Goal: Task Accomplishment & Management: Complete application form

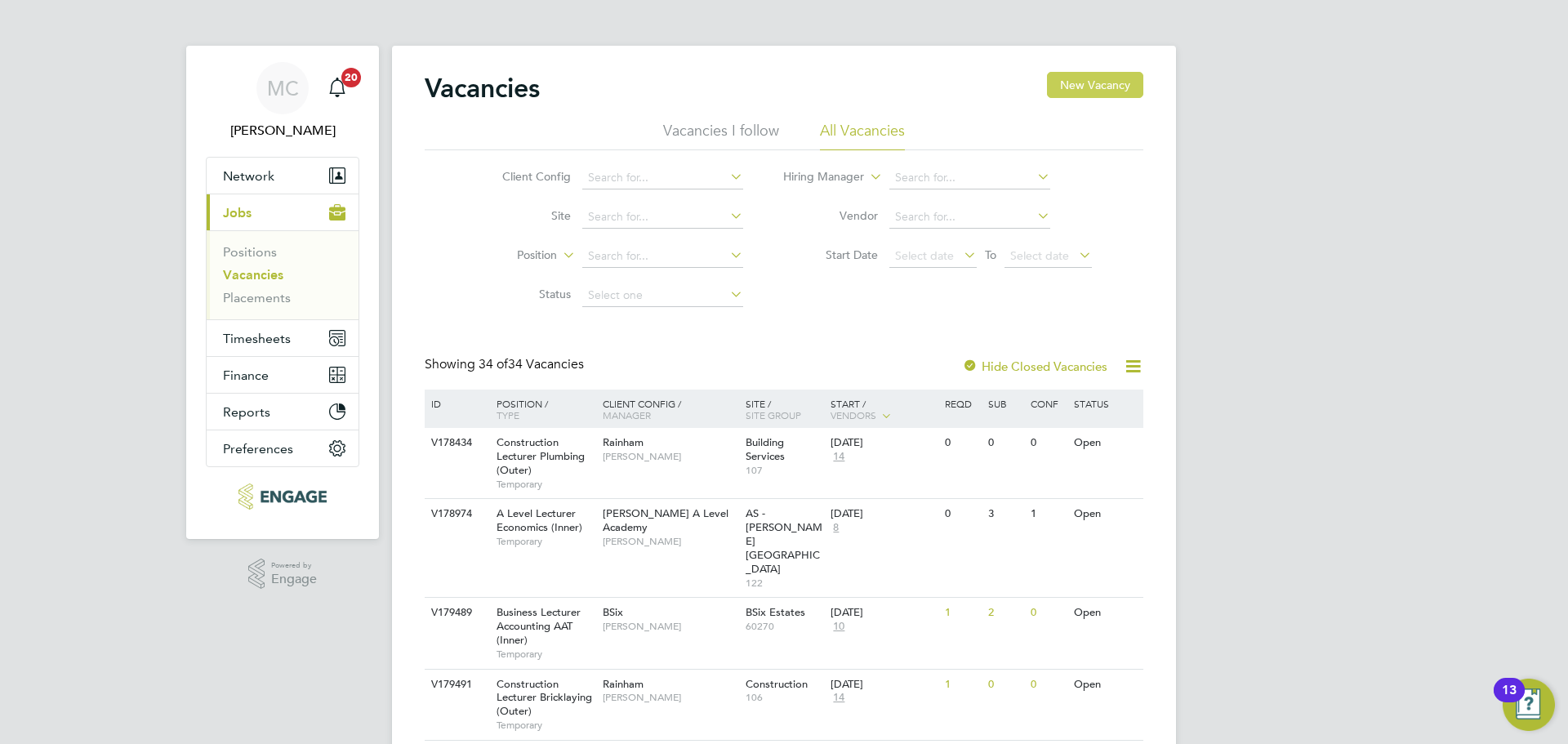
click at [1110, 74] on button "New Vacancy" at bounding box center [1096, 85] width 96 height 26
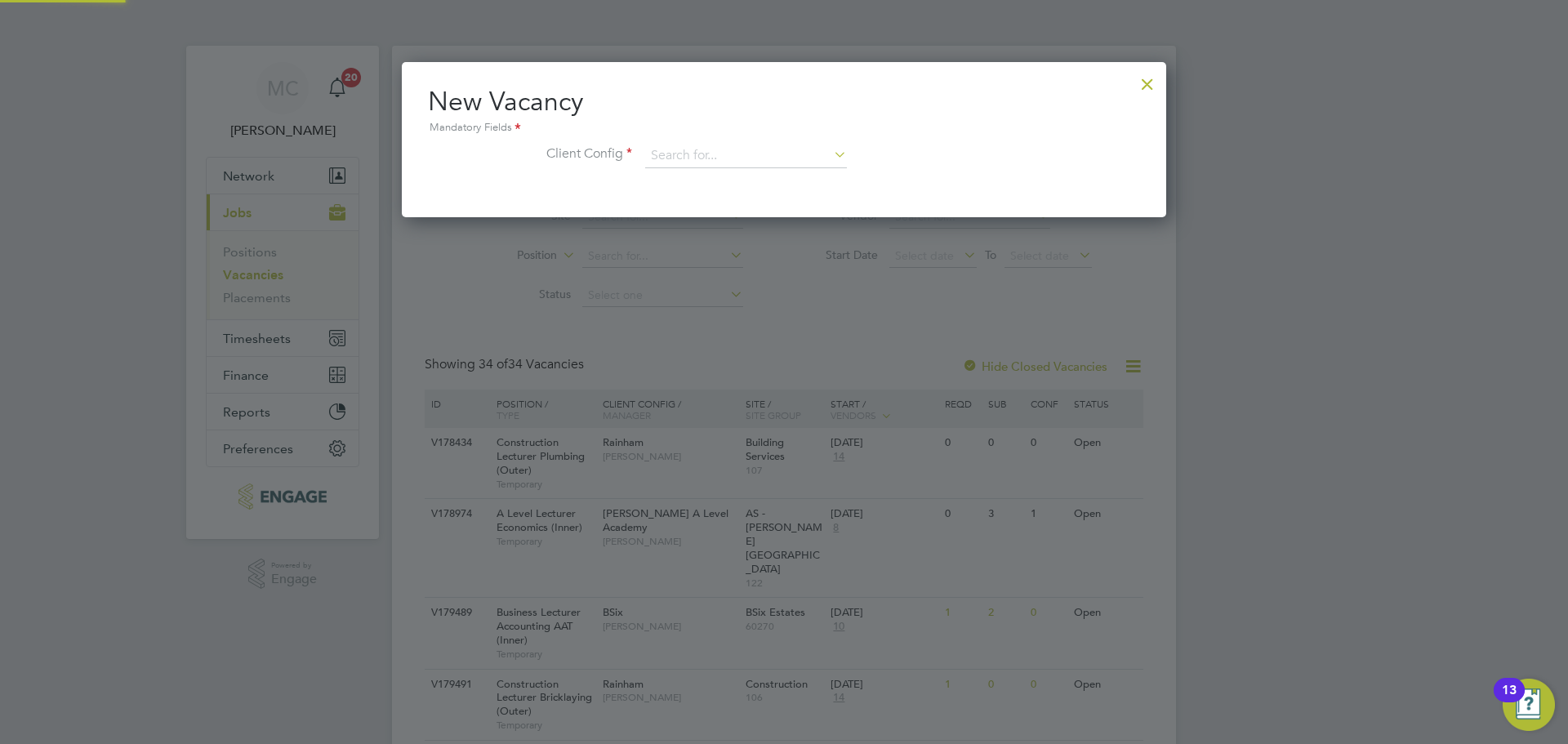
scroll to position [155, 766]
click at [1147, 80] on div at bounding box center [1148, 80] width 29 height 29
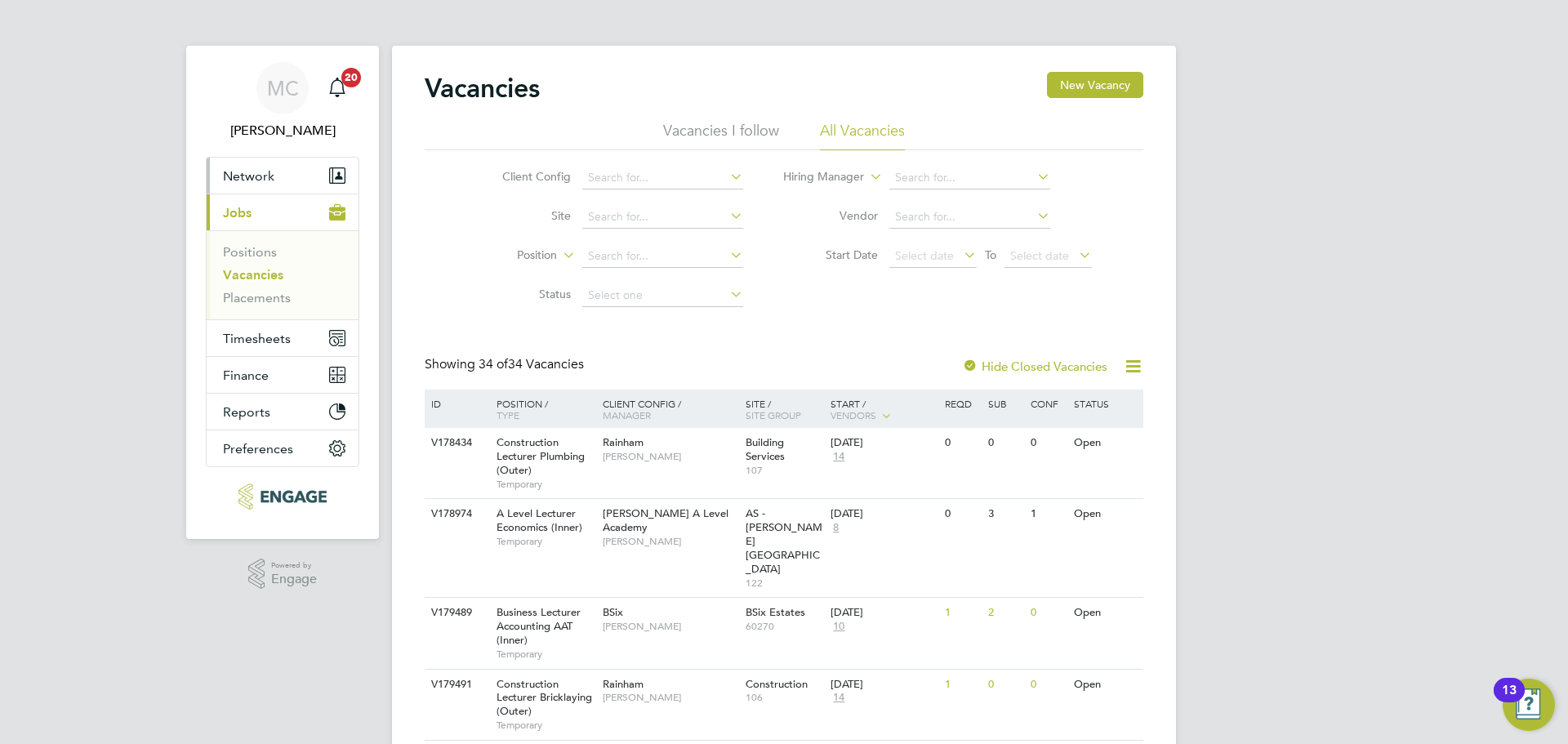
click at [258, 185] on button "Network" at bounding box center [283, 176] width 152 height 36
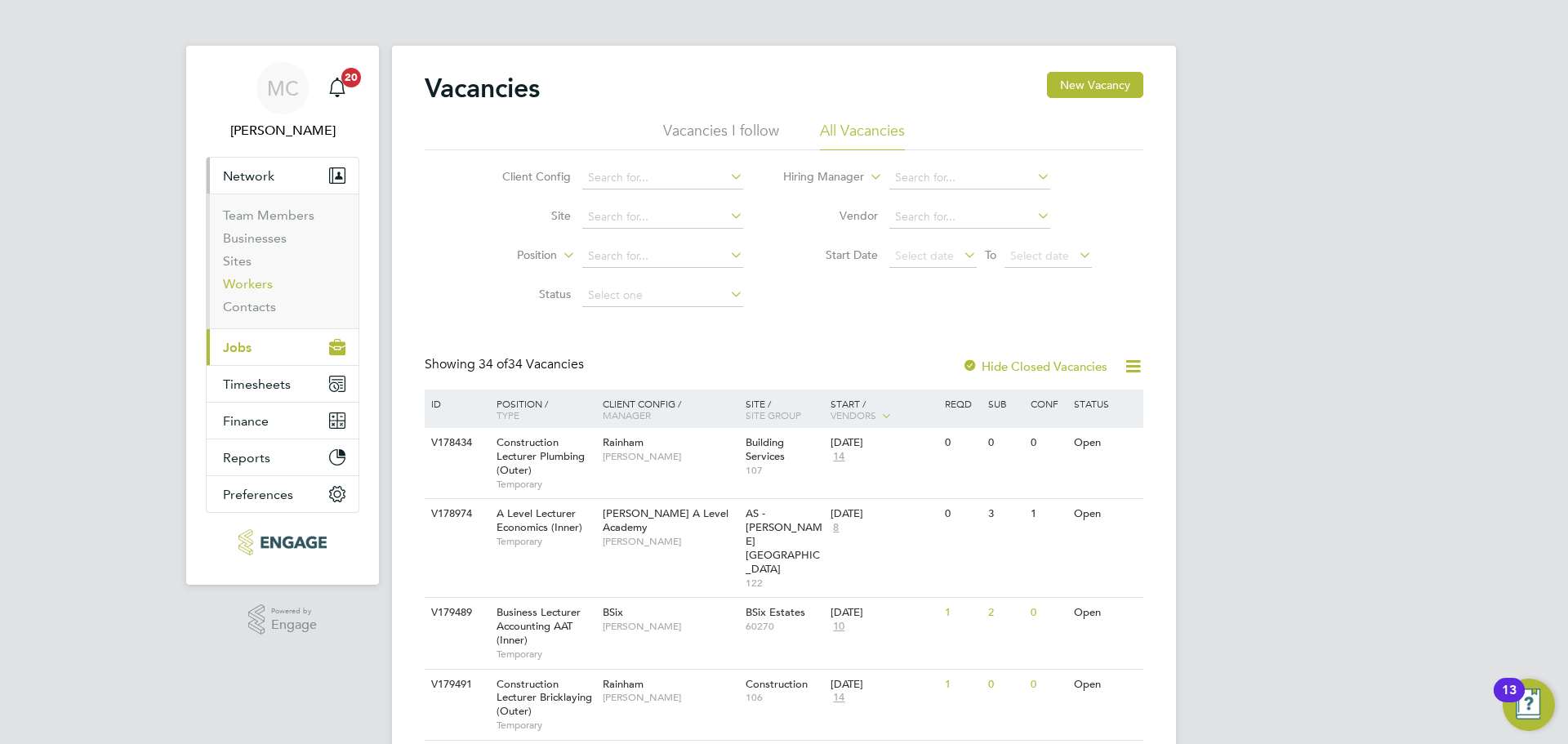
click at [256, 284] on link "Workers" at bounding box center [248, 283] width 50 height 16
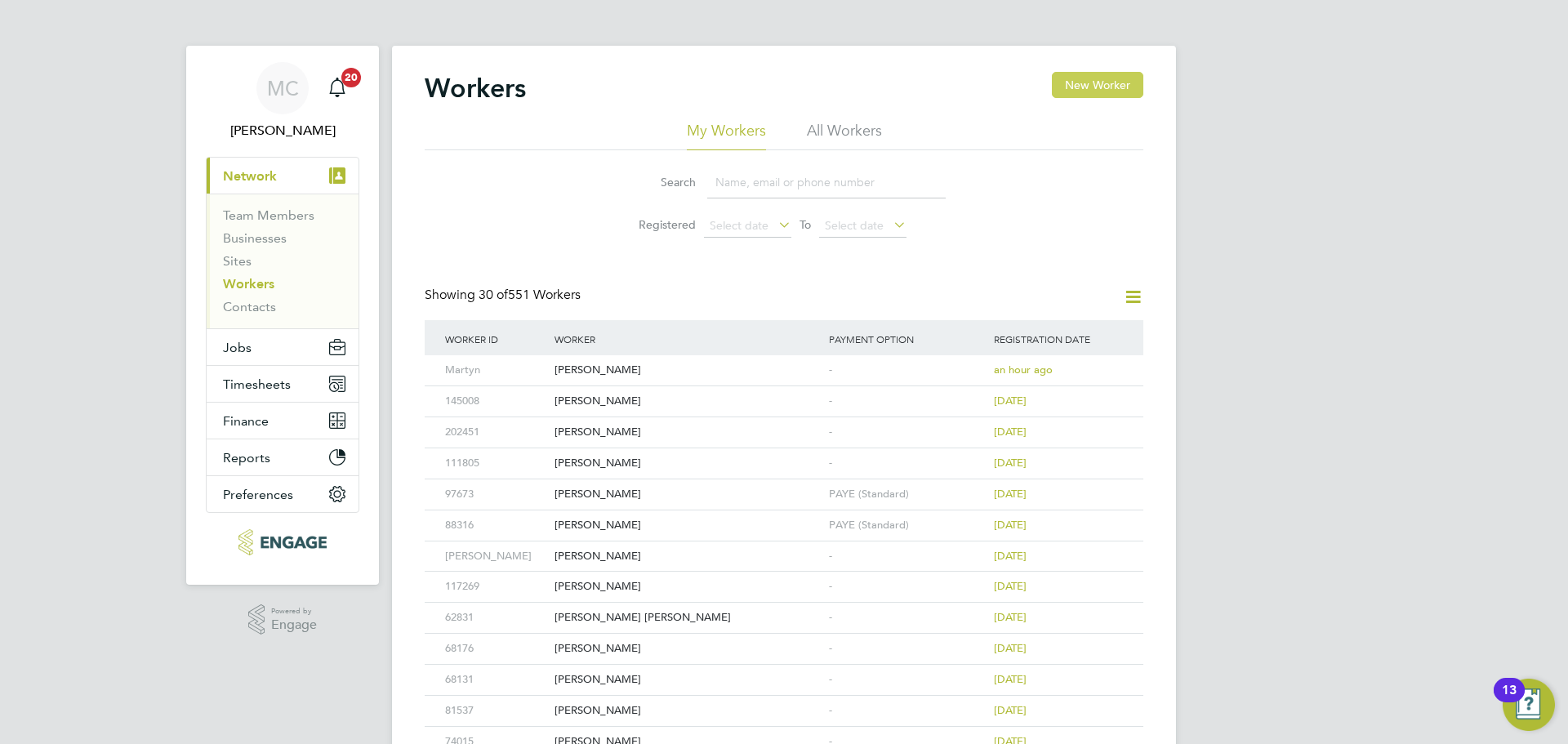
click at [1075, 82] on button "New Worker" at bounding box center [1098, 85] width 92 height 26
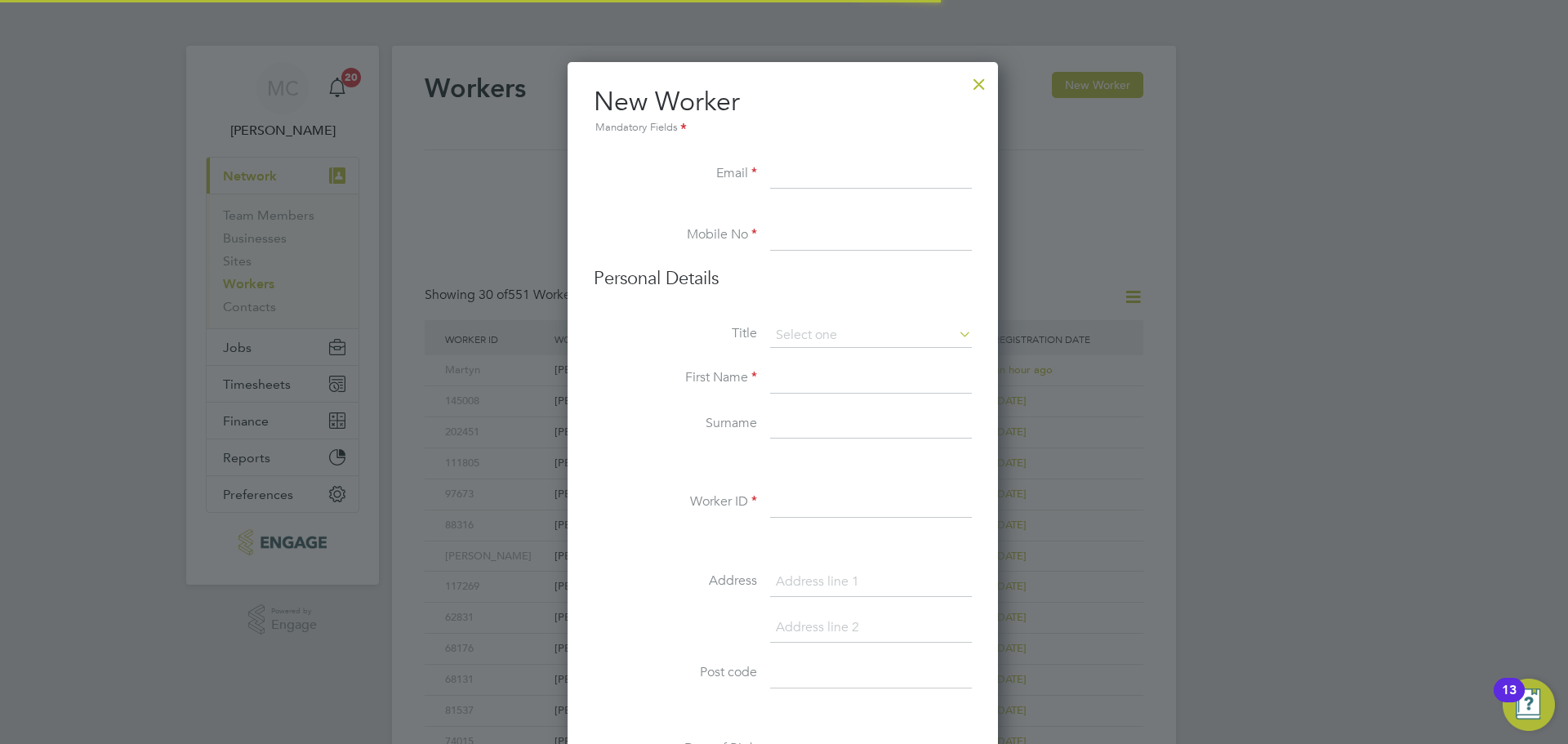
scroll to position [1390, 433]
paste input "[EMAIL_ADDRESS][DOMAIN_NAME]"
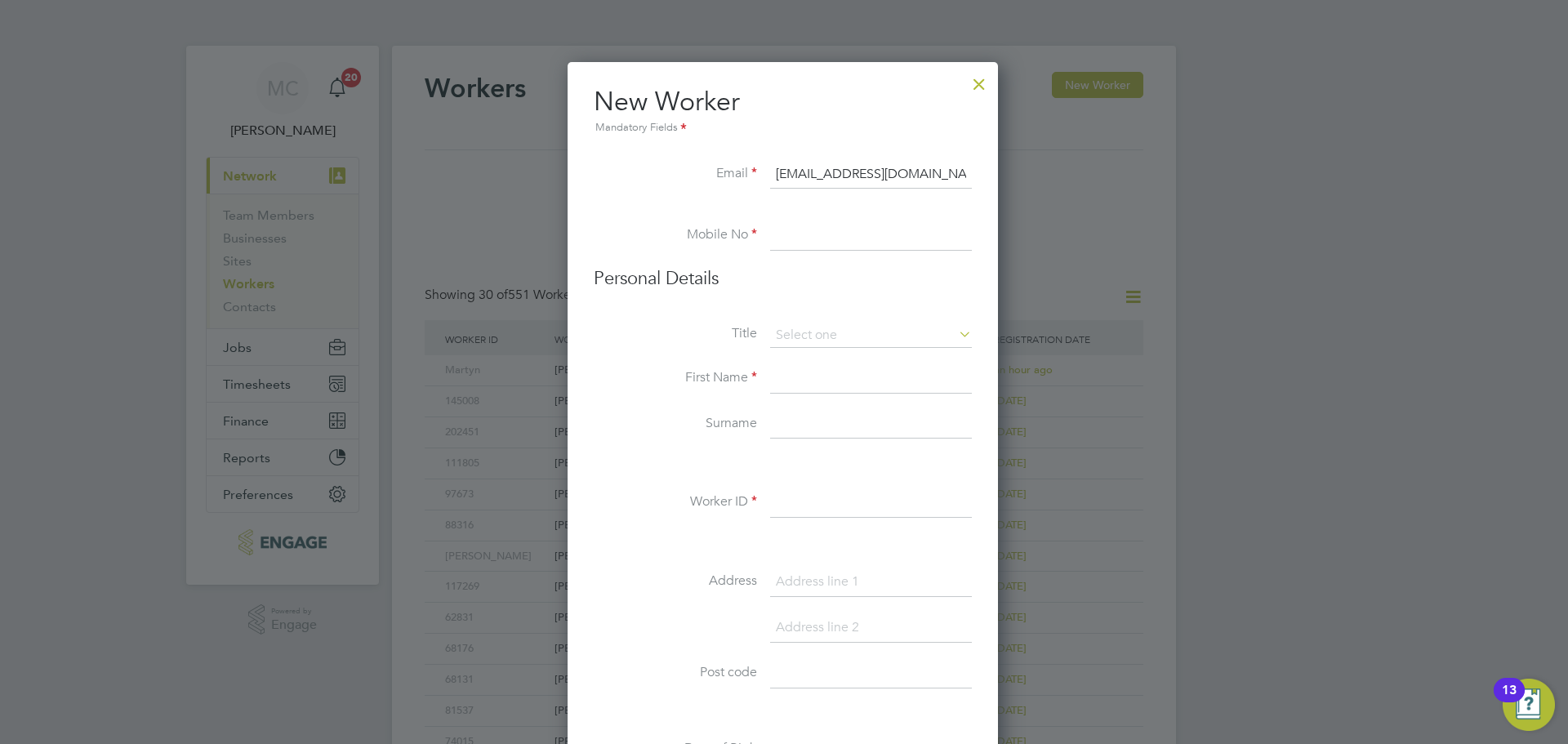
type input "[EMAIL_ADDRESS][DOMAIN_NAME]"
drag, startPoint x: 845, startPoint y: 239, endPoint x: 860, endPoint y: 233, distance: 16.2
click at [853, 234] on input at bounding box center [871, 236] width 202 height 29
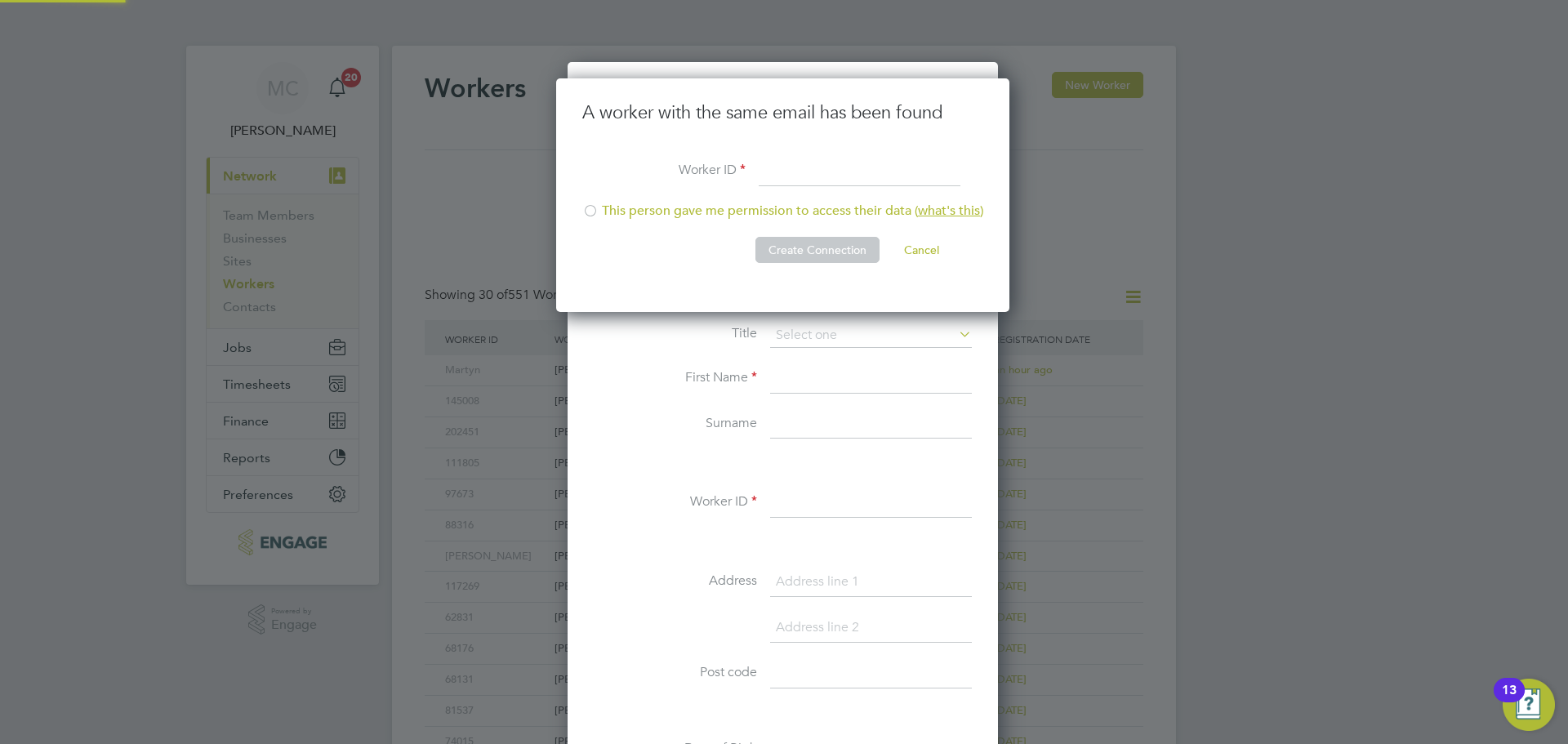
scroll to position [234, 456]
click at [593, 212] on div at bounding box center [591, 212] width 16 height 16
drag, startPoint x: 784, startPoint y: 246, endPoint x: 647, endPoint y: 230, distance: 137.9
click at [778, 247] on button "Create Connection" at bounding box center [818, 250] width 124 height 26
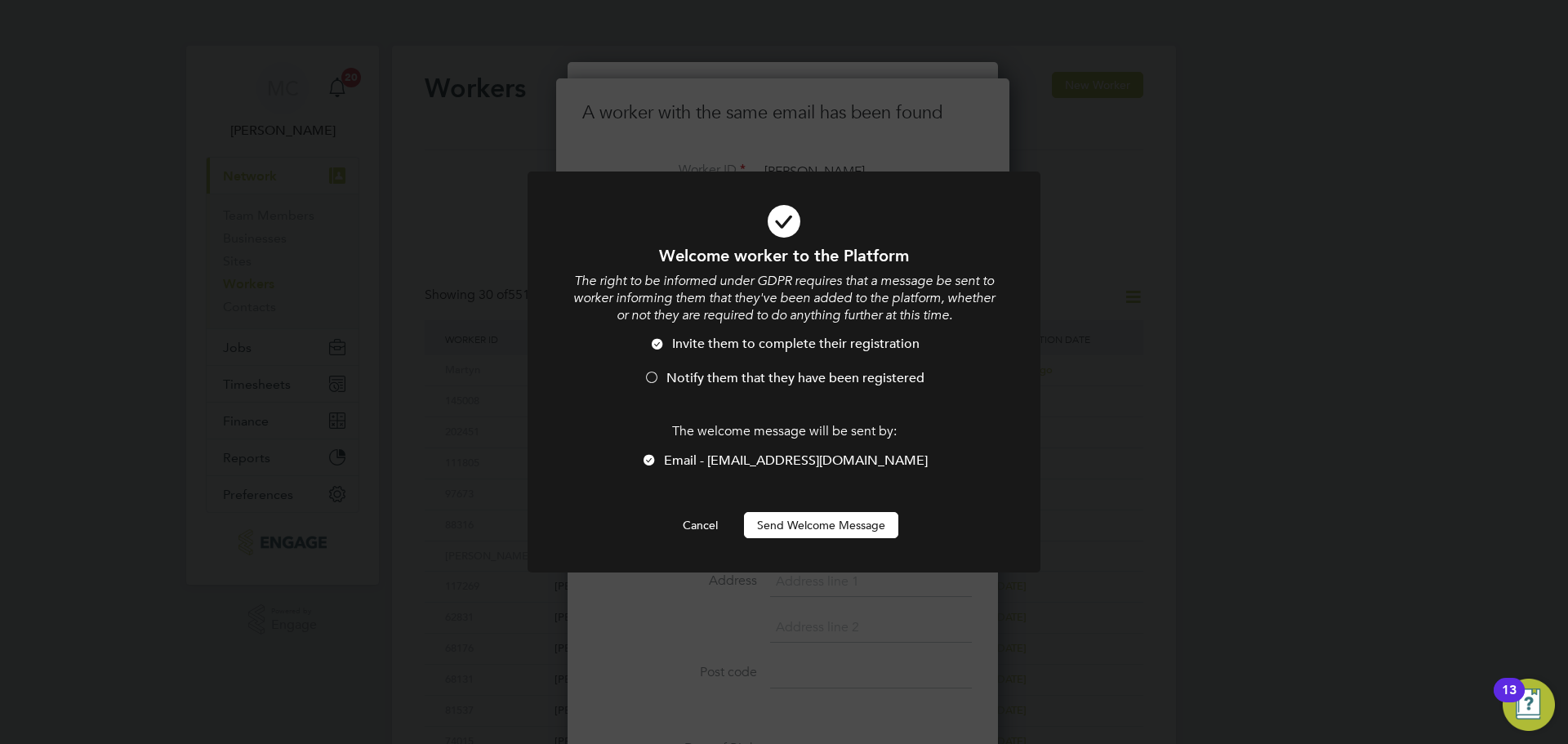
click at [700, 370] on span "Notify them that they have been registered" at bounding box center [796, 378] width 258 height 16
click at [830, 539] on div at bounding box center [784, 372] width 513 height 401
click at [825, 523] on button "Send Welcome Message" at bounding box center [821, 525] width 154 height 26
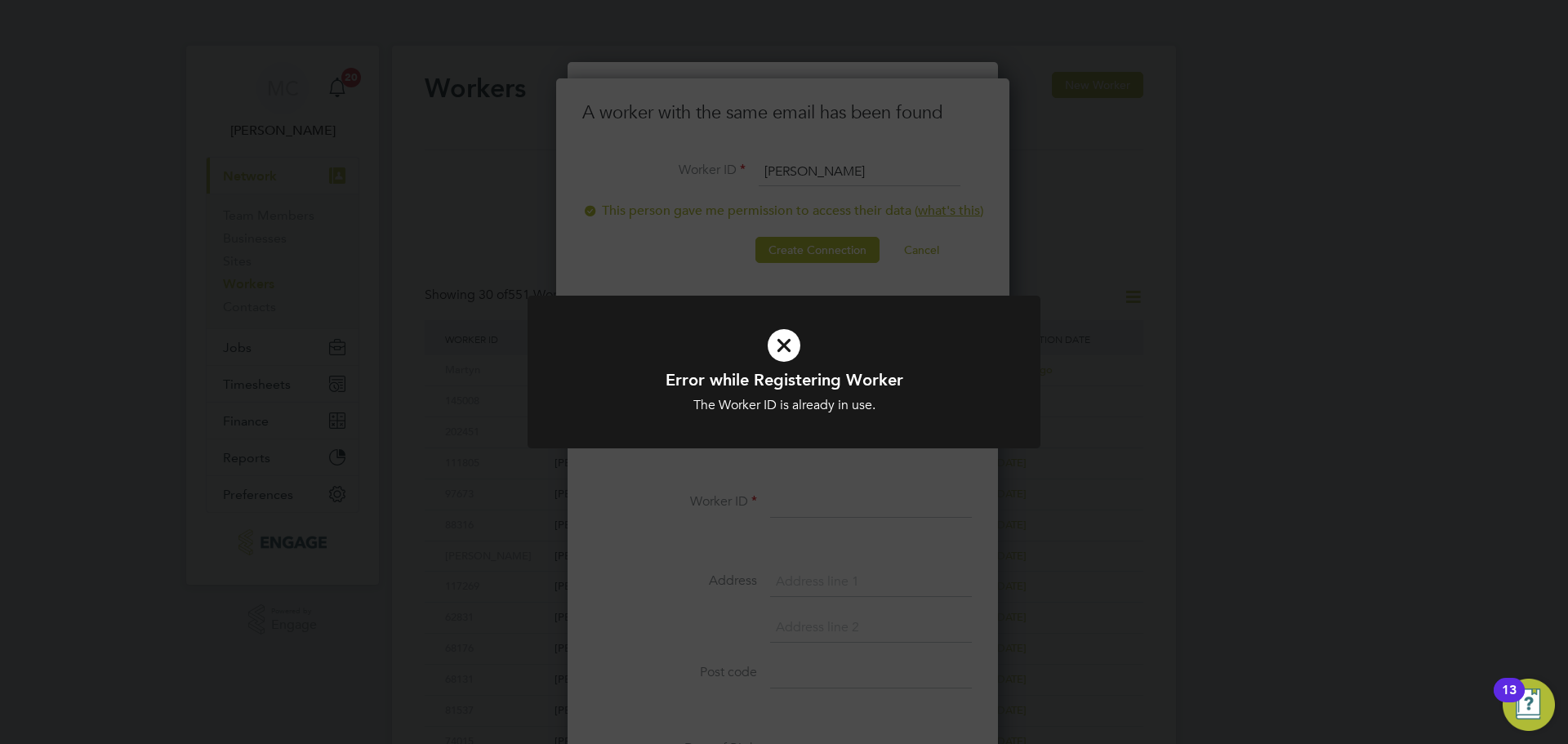
drag, startPoint x: 815, startPoint y: 382, endPoint x: 998, endPoint y: 501, distance: 218.3
click at [852, 382] on h1 "Error while Registering Worker" at bounding box center [784, 380] width 425 height 21
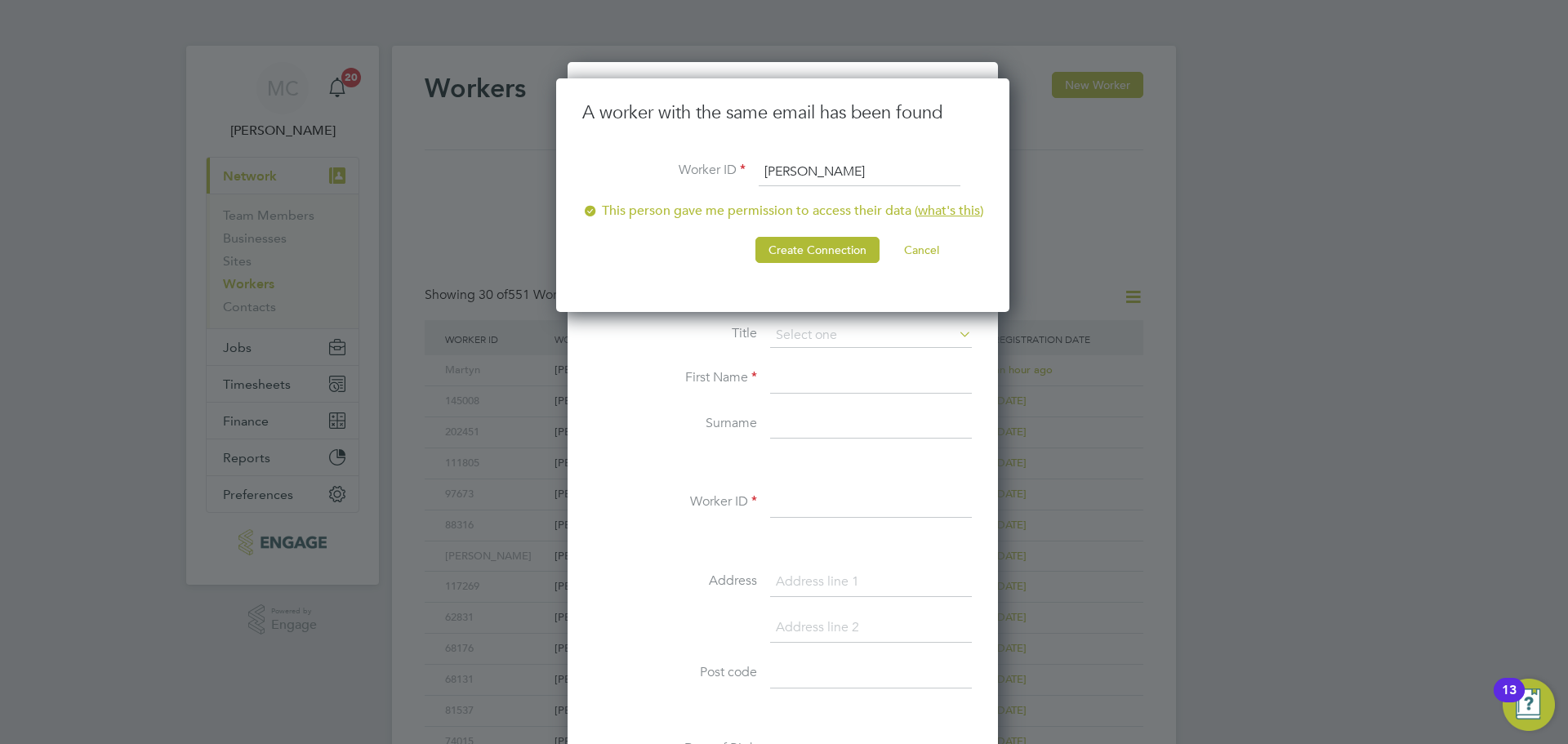
drag, startPoint x: 887, startPoint y: 566, endPoint x: 868, endPoint y: 528, distance: 42.5
click at [878, 544] on div "Title First Name Surname Worker ID Address Post code Date of Birth Gender Natio…" at bounding box center [783, 620] width 378 height 593
click at [810, 184] on input "[PERSON_NAME]" at bounding box center [860, 172] width 202 height 29
type input "[PERSON_NAME]"
click at [805, 245] on button "Create Connection" at bounding box center [818, 250] width 124 height 26
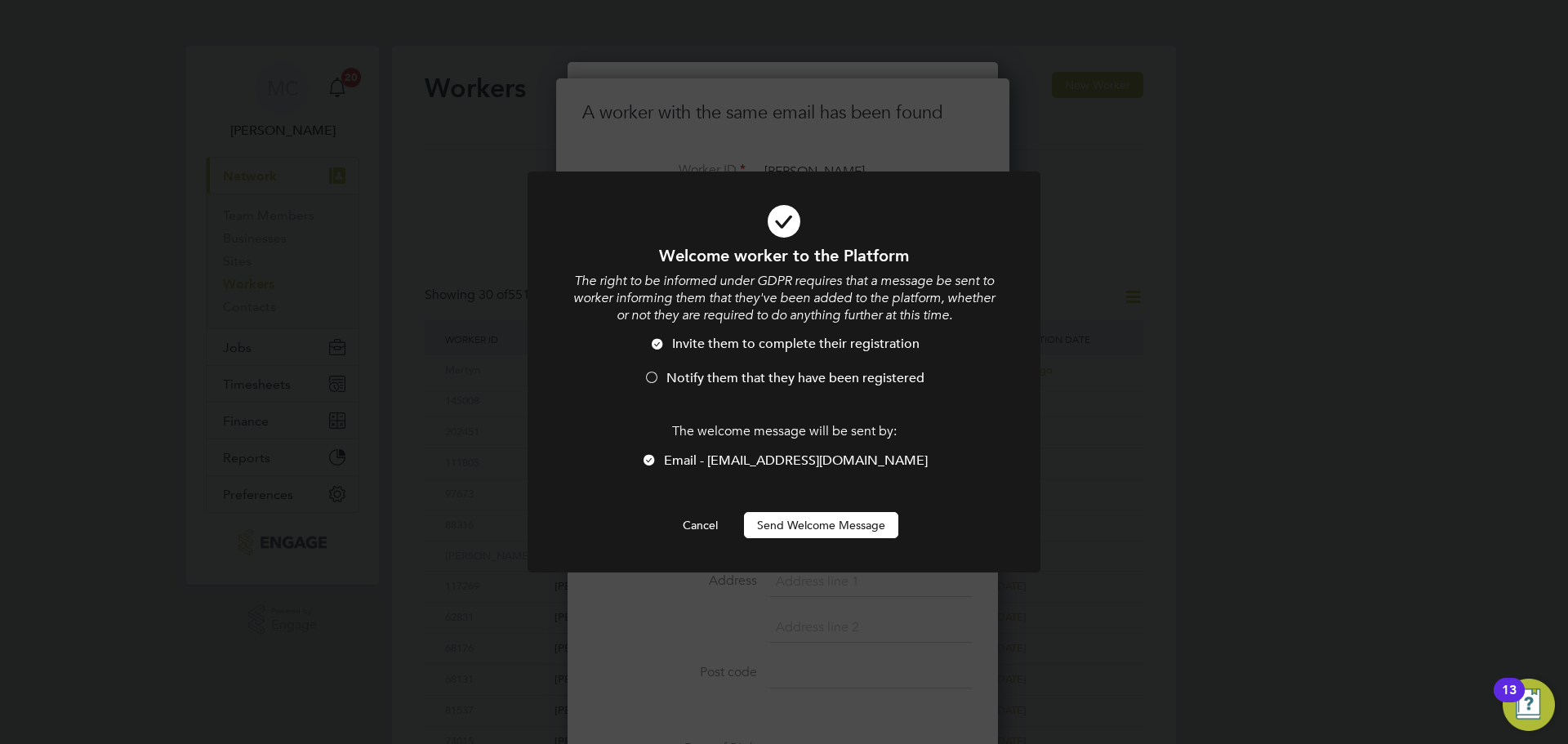
click at [780, 374] on span "Notify them that they have been registered" at bounding box center [796, 378] width 258 height 16
click at [811, 502] on div "Welcome worker to the Platform The right to be informed under GDPR requires tha…" at bounding box center [784, 391] width 425 height 293
click at [809, 529] on button "Send Welcome Message" at bounding box center [821, 525] width 154 height 26
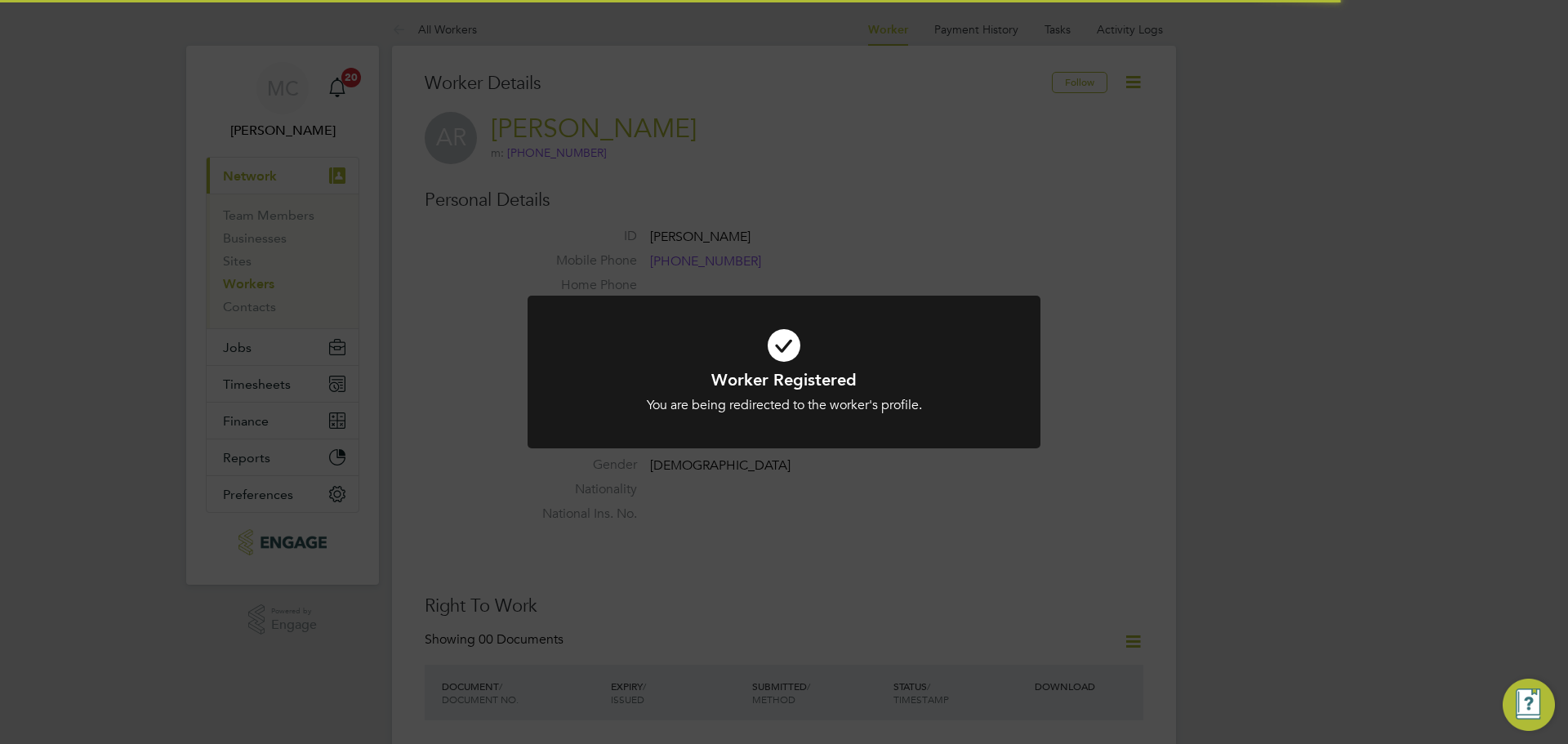
click at [1003, 568] on div "Worker Registered You are being redirected to the worker's profile. Cancel Okay" at bounding box center [784, 372] width 1568 height 744
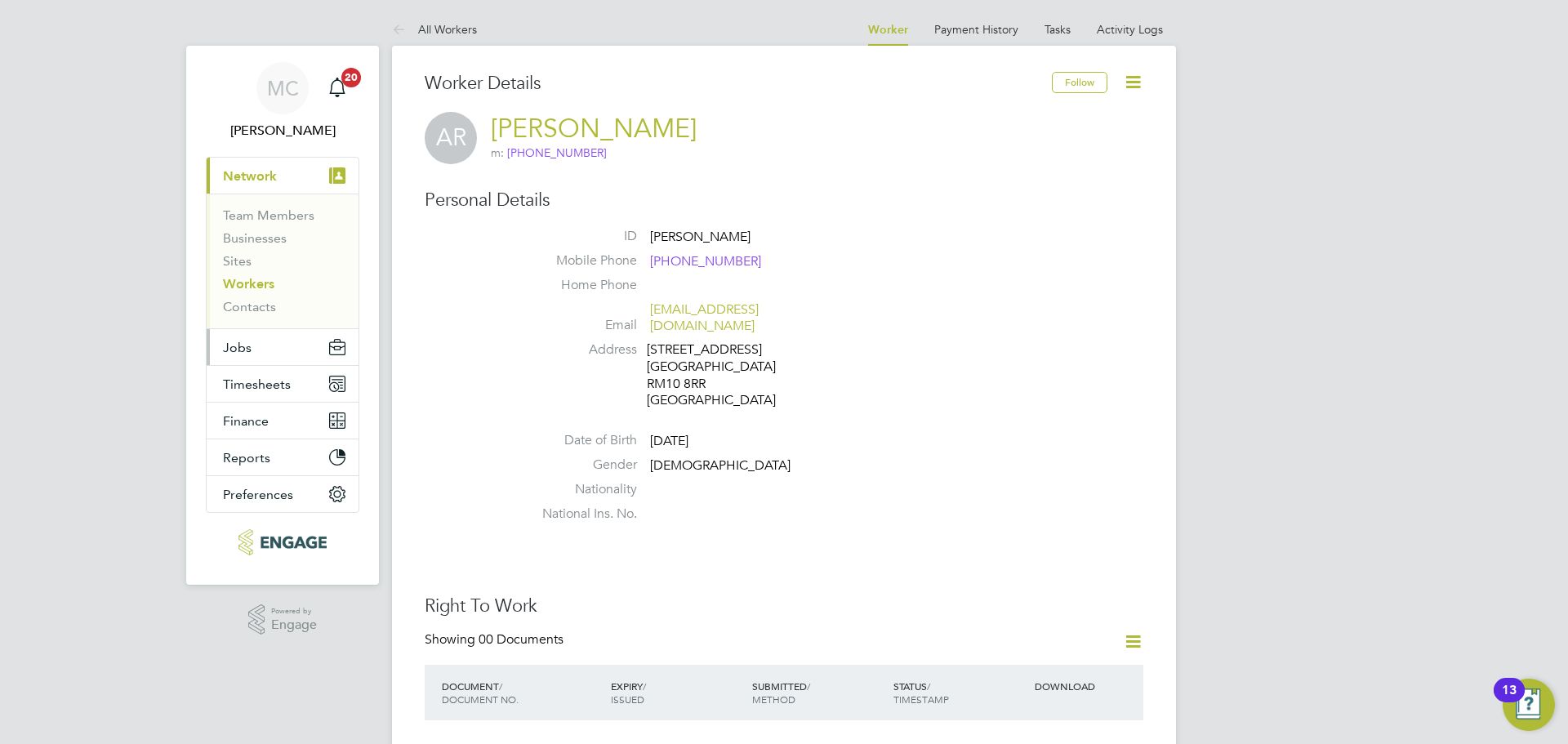
click at [253, 343] on button "Jobs" at bounding box center [283, 347] width 152 height 36
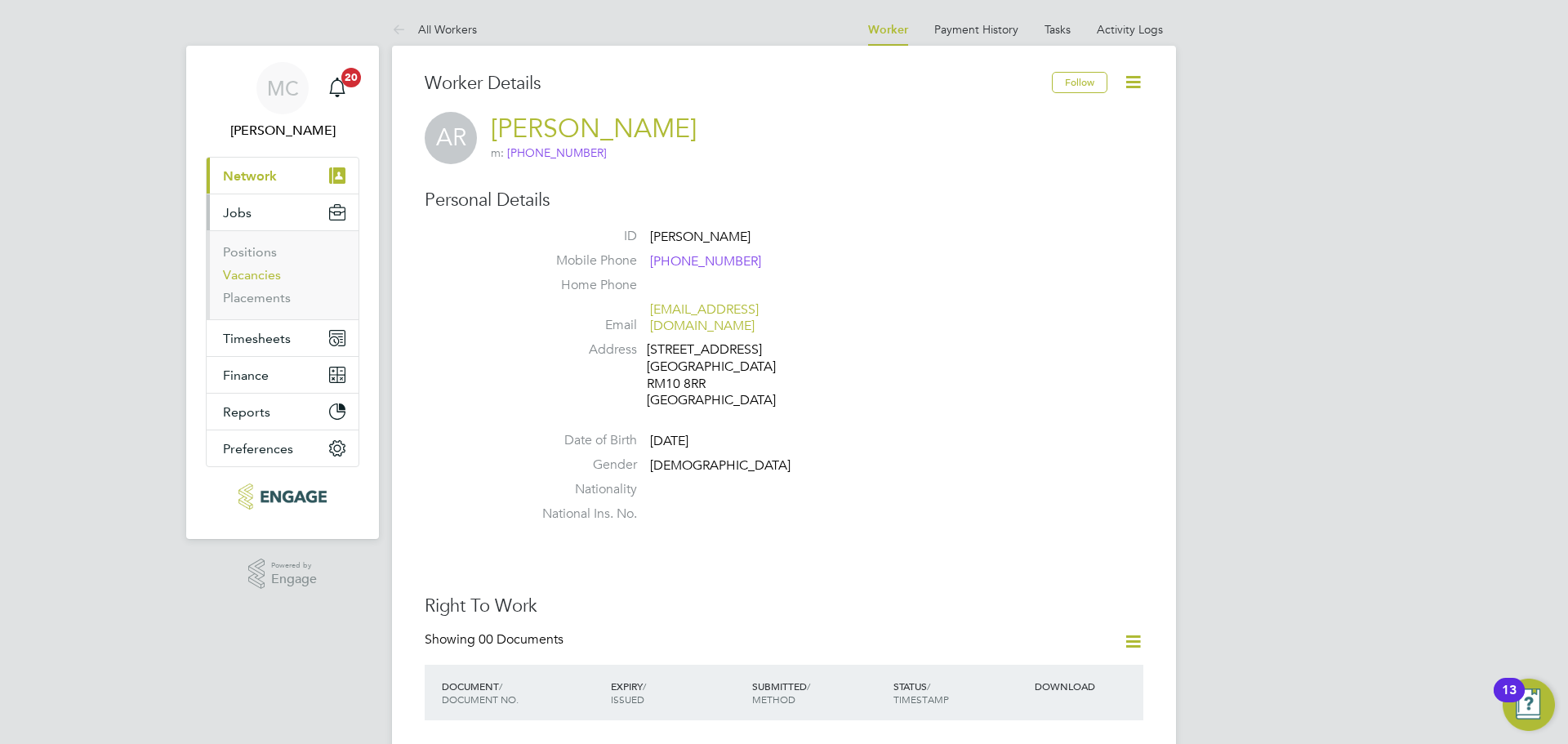
click at [279, 278] on link "Vacancies" at bounding box center [252, 274] width 58 height 16
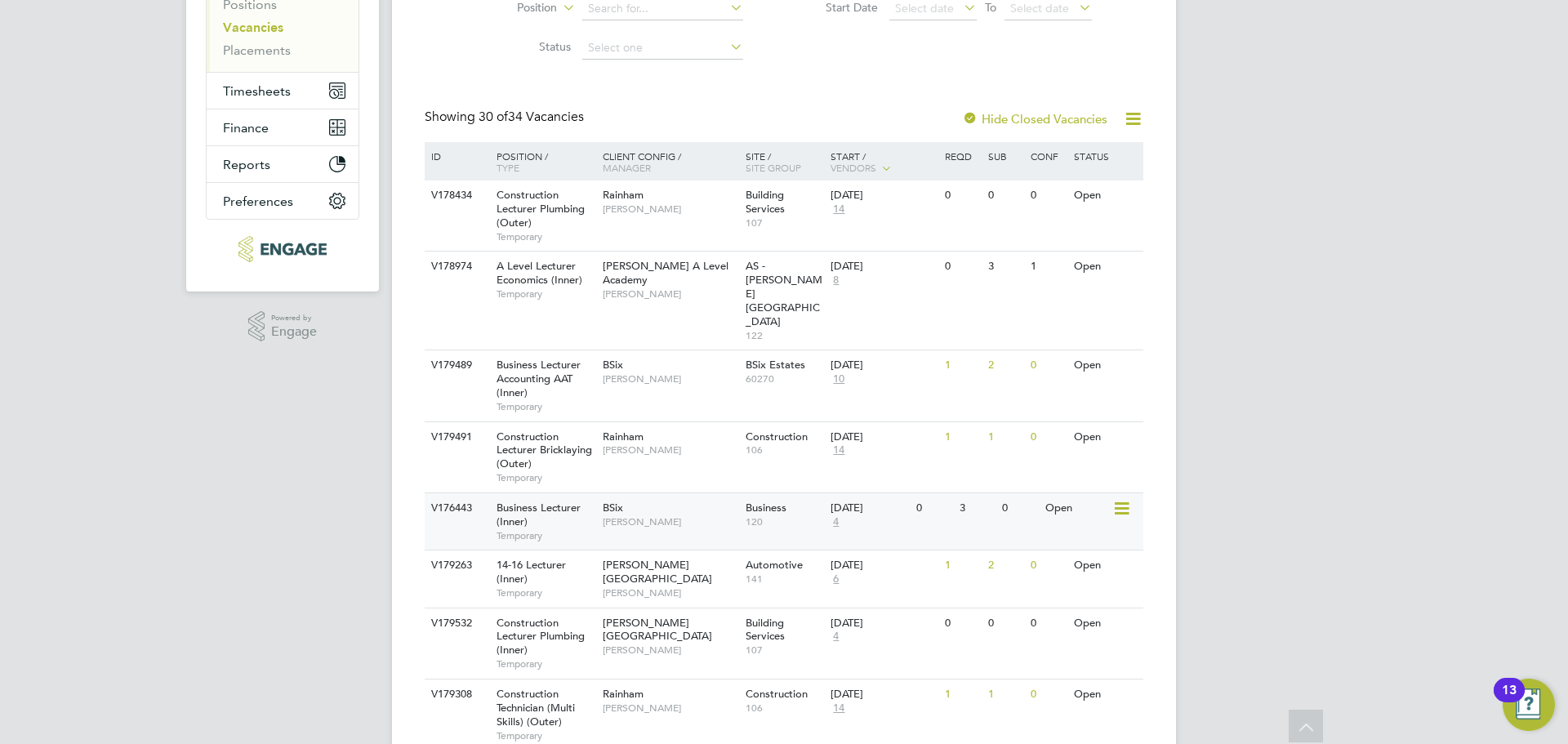
scroll to position [327, 0]
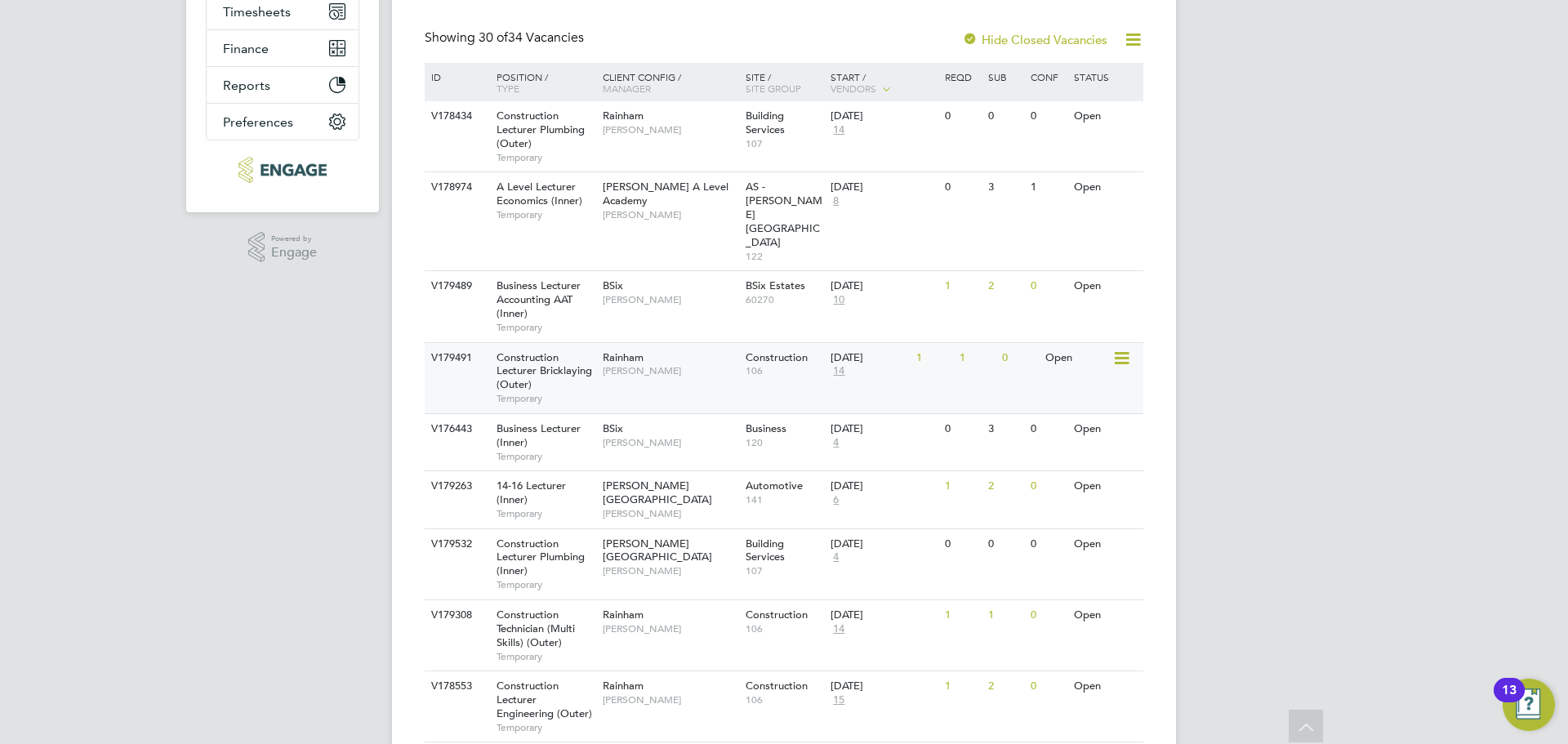
click at [608, 356] on div "V179491 Construction Lecturer Bricklaying (Outer) Temporary Rainham [PERSON_NAM…" at bounding box center [784, 377] width 719 height 71
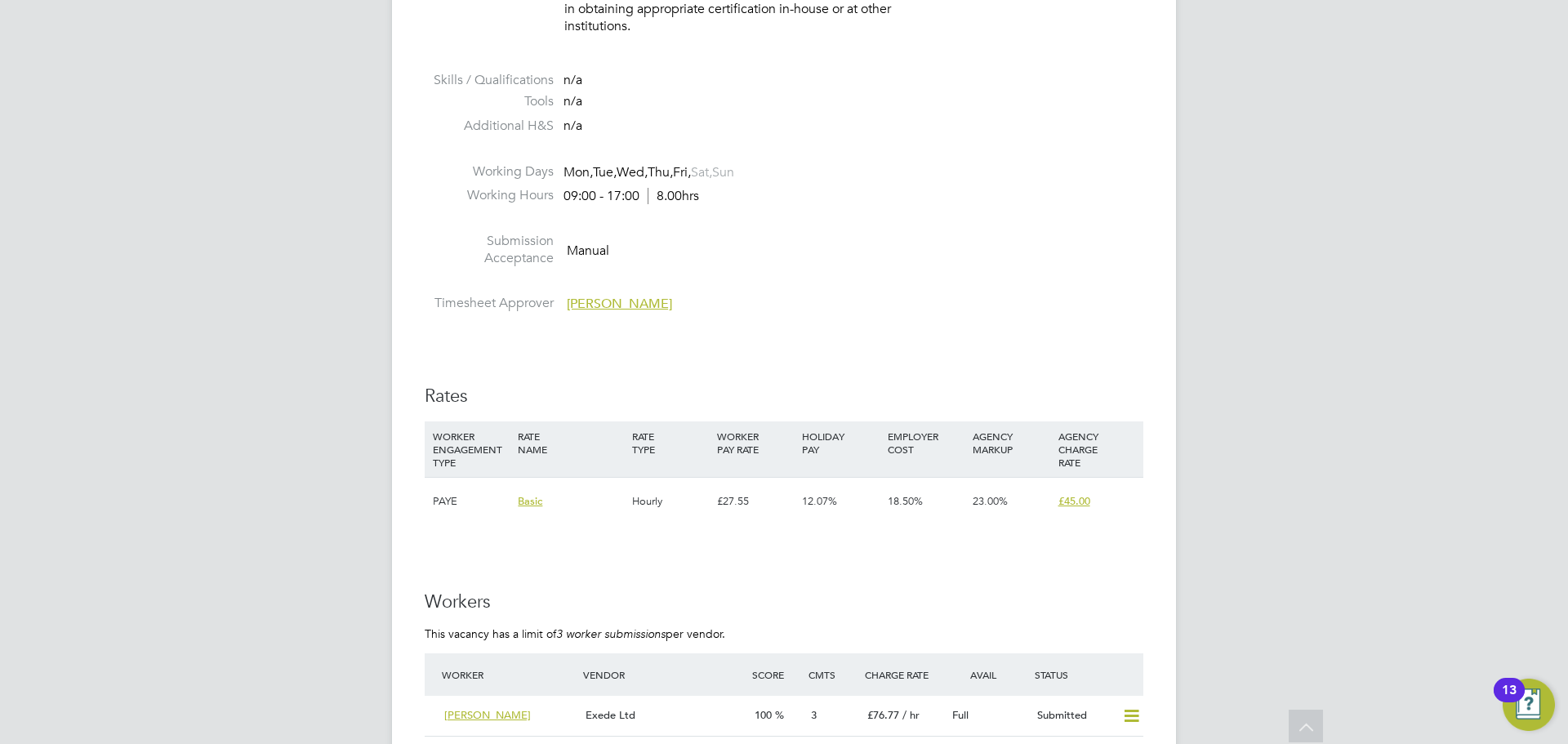
scroll to position [2531, 0]
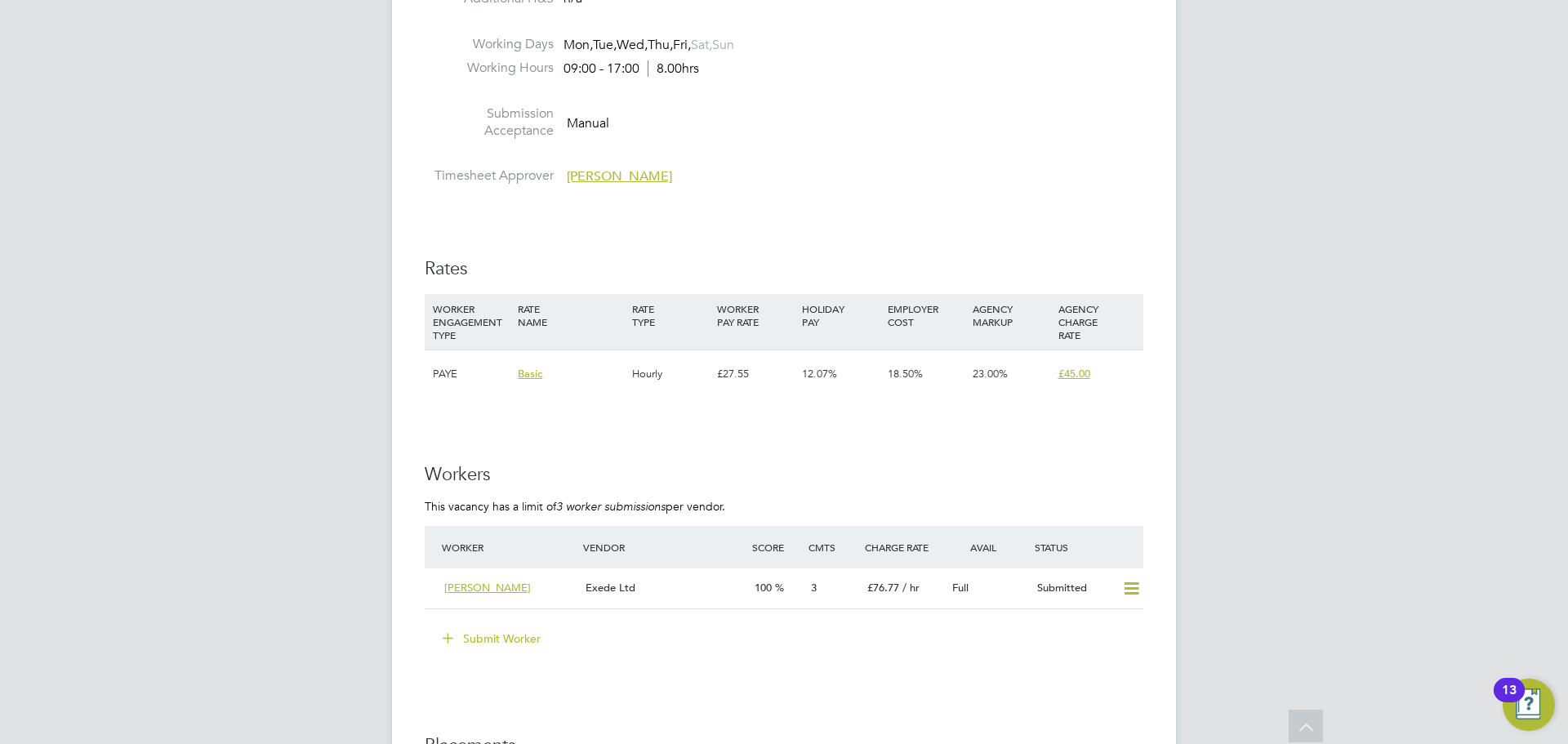
click at [503, 642] on button "Submit Worker" at bounding box center [493, 639] width 123 height 26
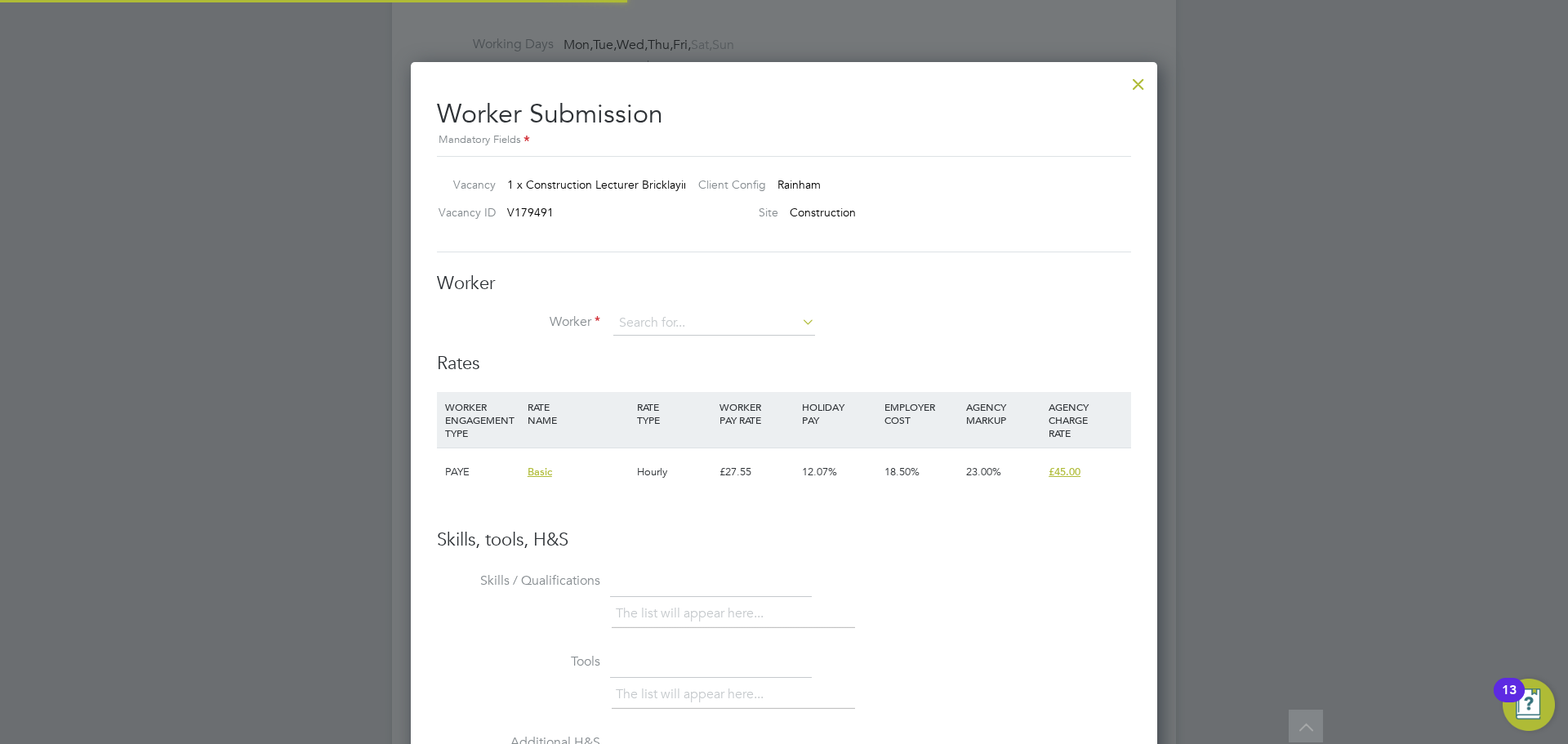
scroll to position [991, 748]
click at [723, 364] on li "Andy Rudd (Andy)" at bounding box center [766, 368] width 306 height 22
type input "Andy Rudd (Andy)"
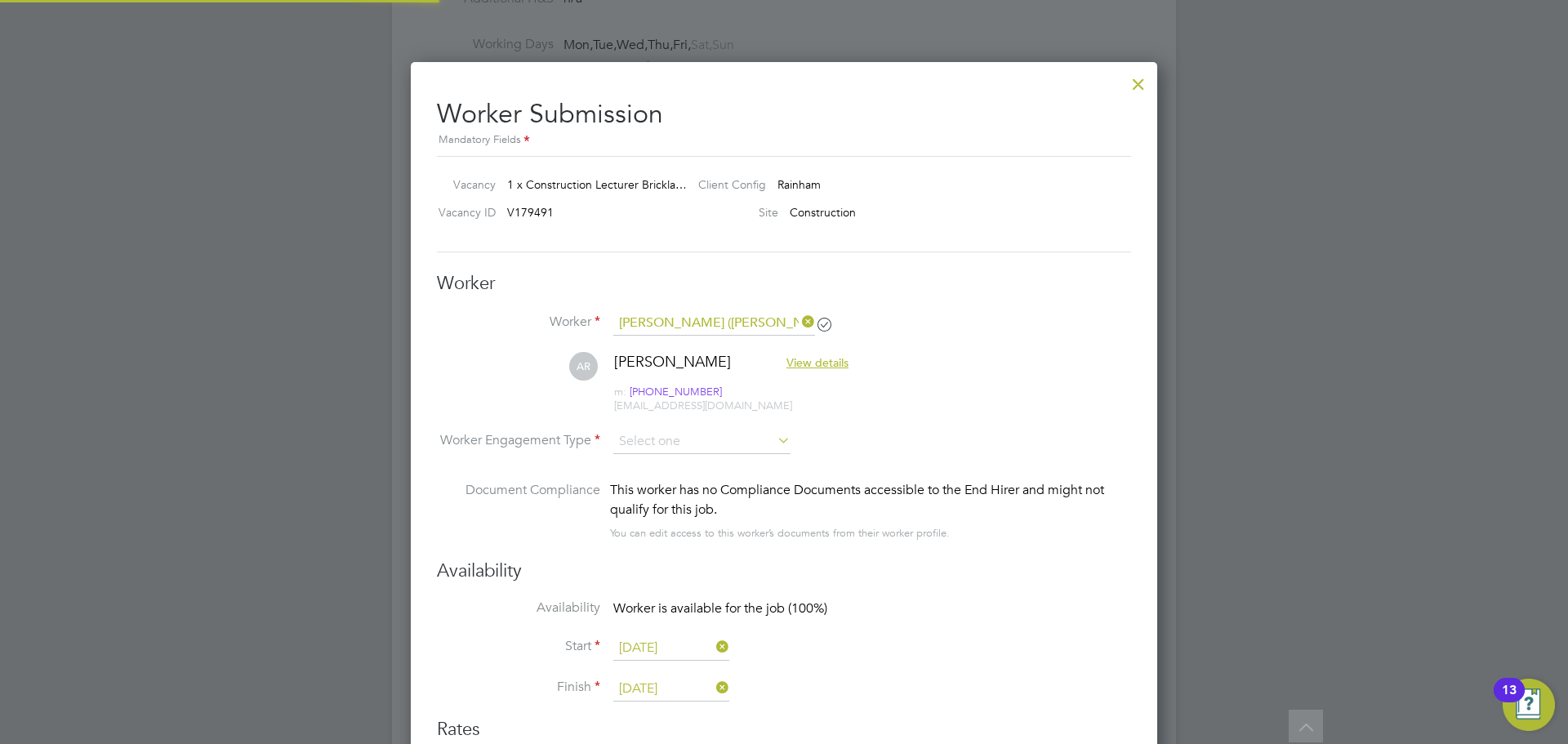
scroll to position [1357, 748]
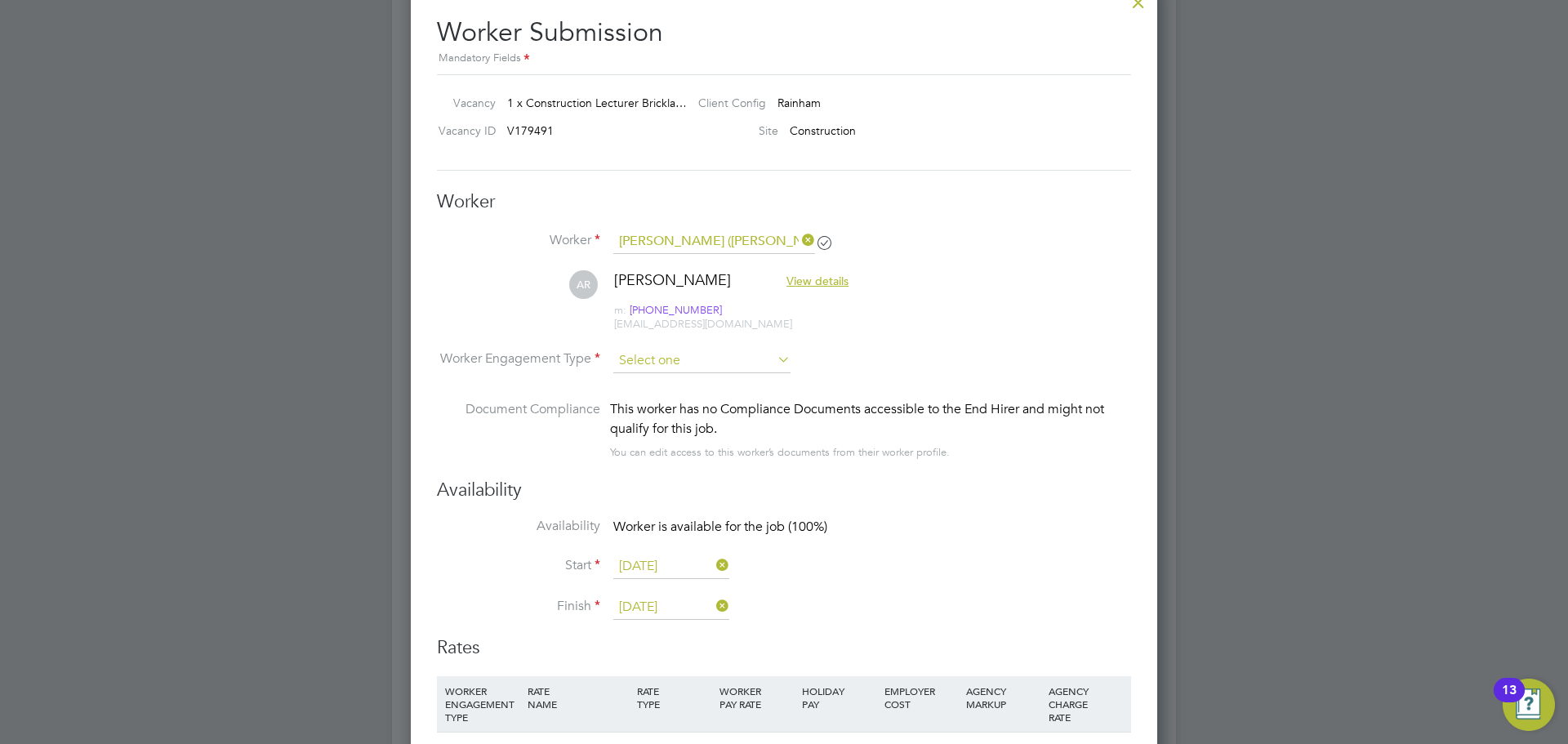
click at [688, 353] on input at bounding box center [702, 361] width 177 height 25
click at [656, 386] on li "Contract" at bounding box center [702, 383] width 179 height 21
type input "Contract"
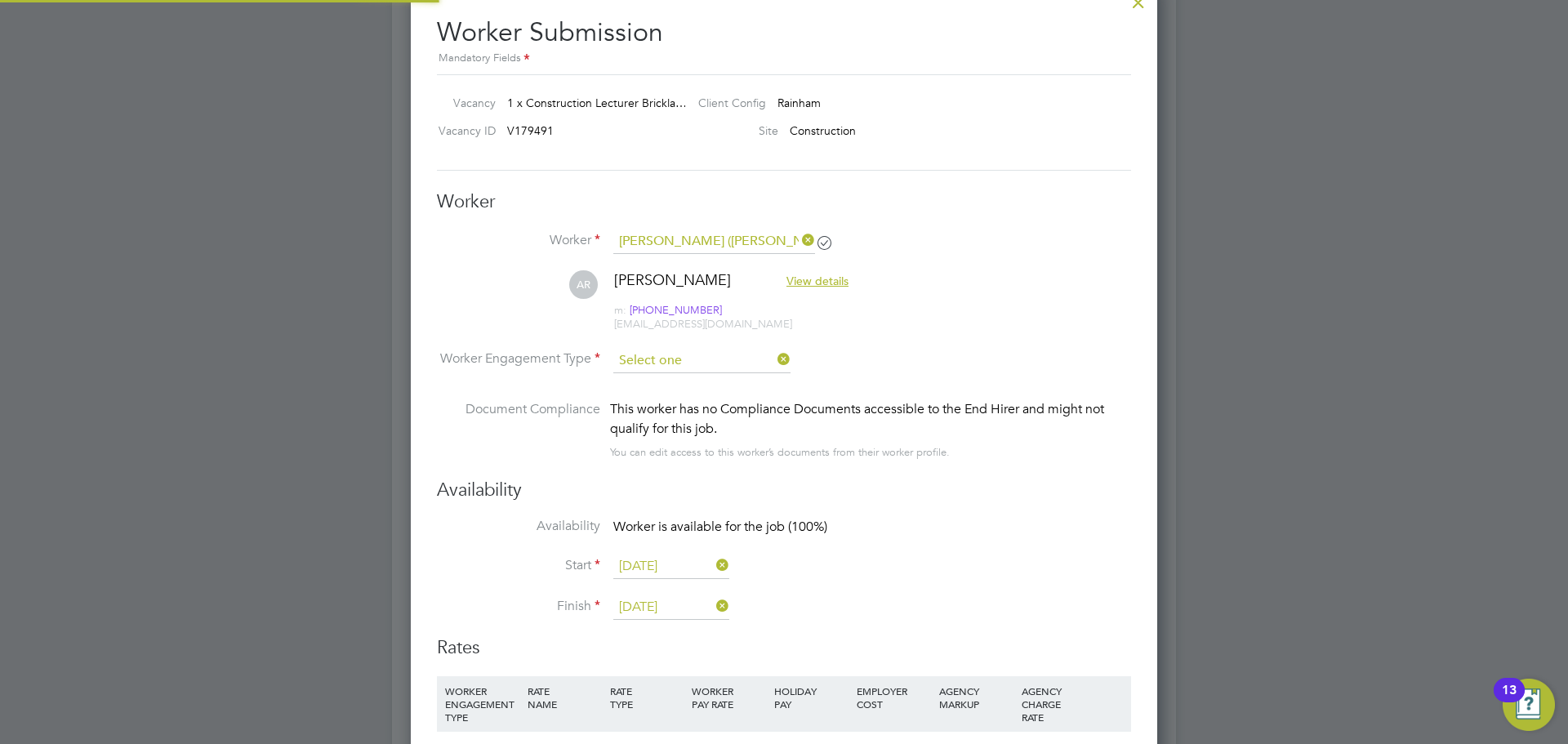
click at [656, 351] on input at bounding box center [702, 361] width 177 height 25
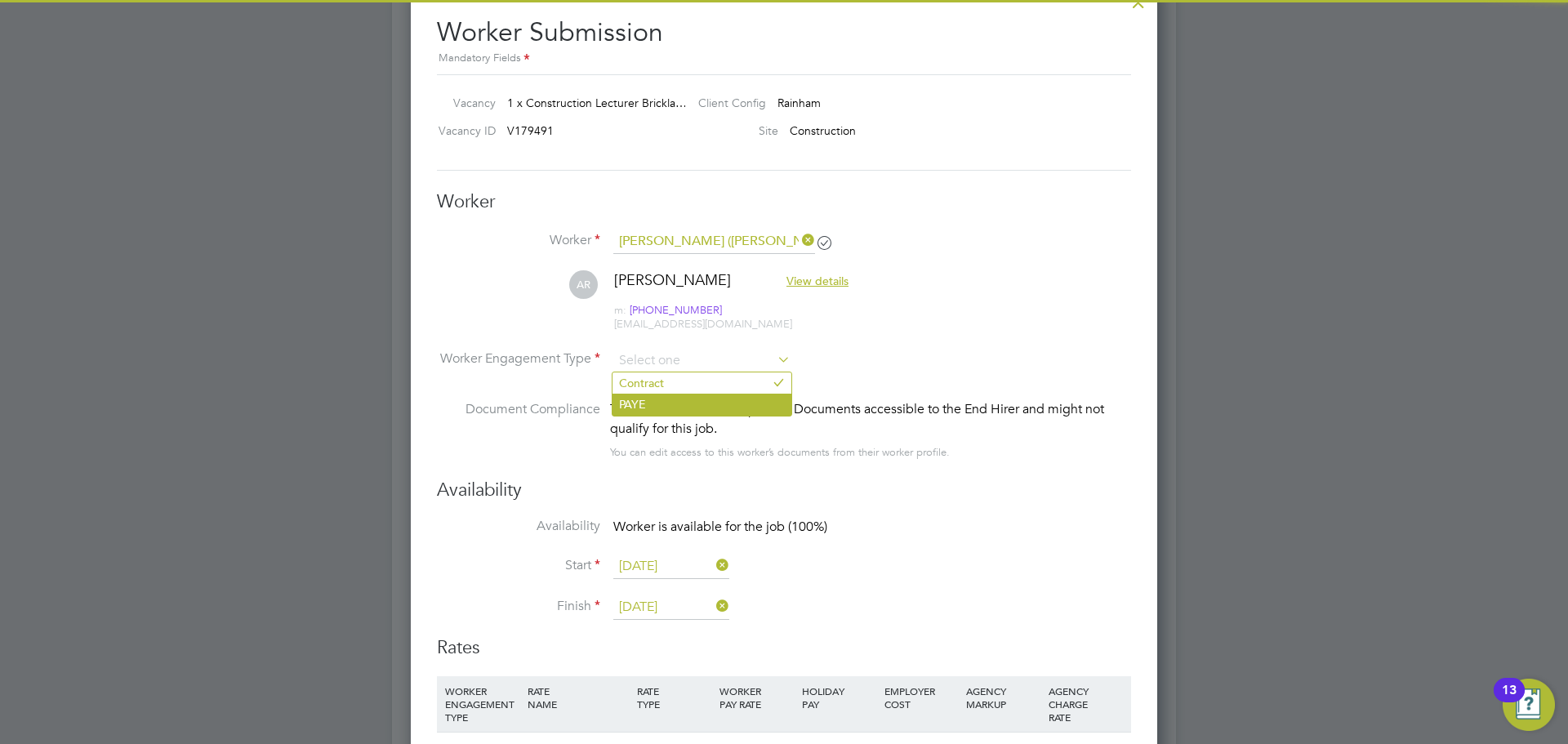
click at [637, 407] on li "PAYE" at bounding box center [702, 404] width 179 height 21
type input "PAYE"
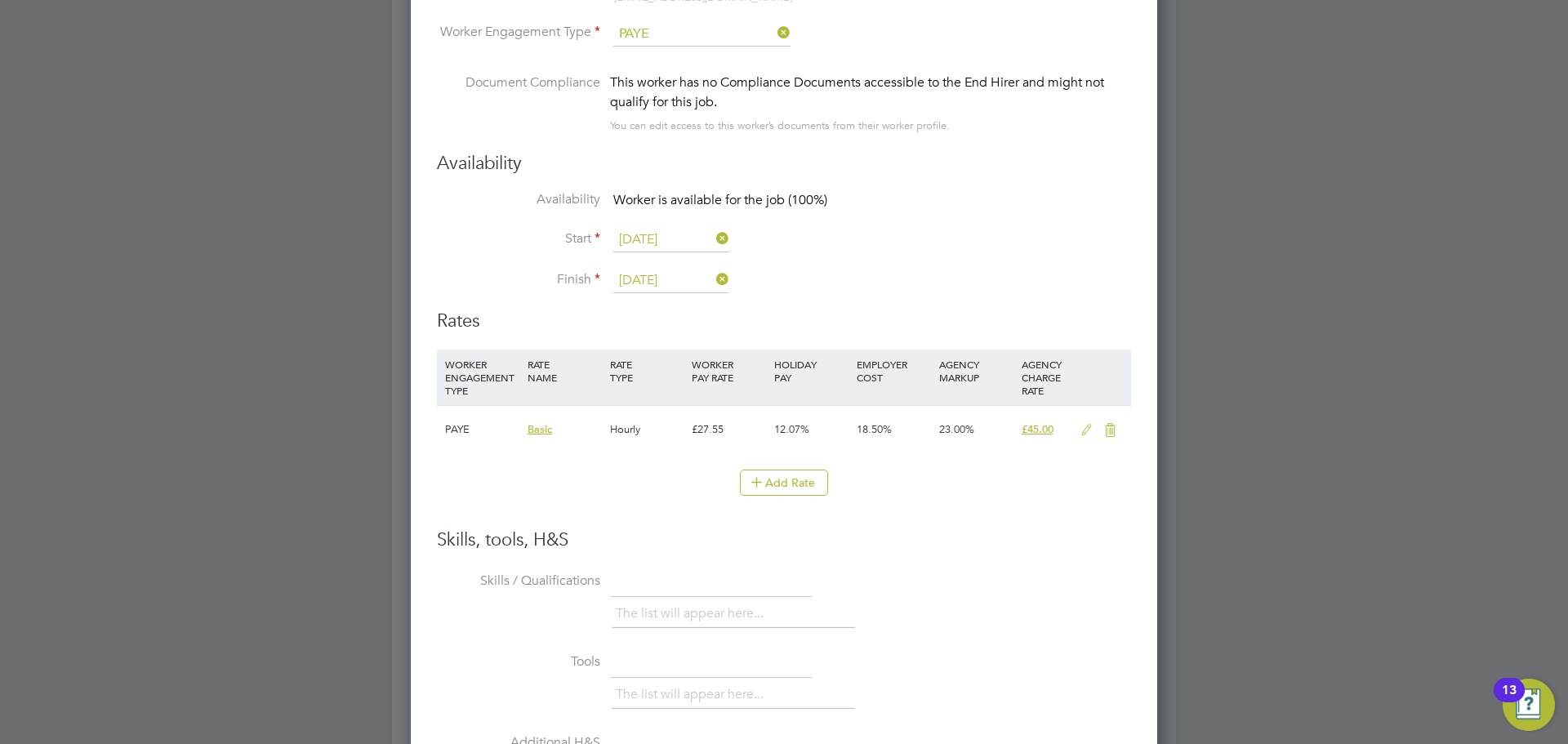
click at [1091, 430] on icon at bounding box center [1087, 430] width 20 height 13
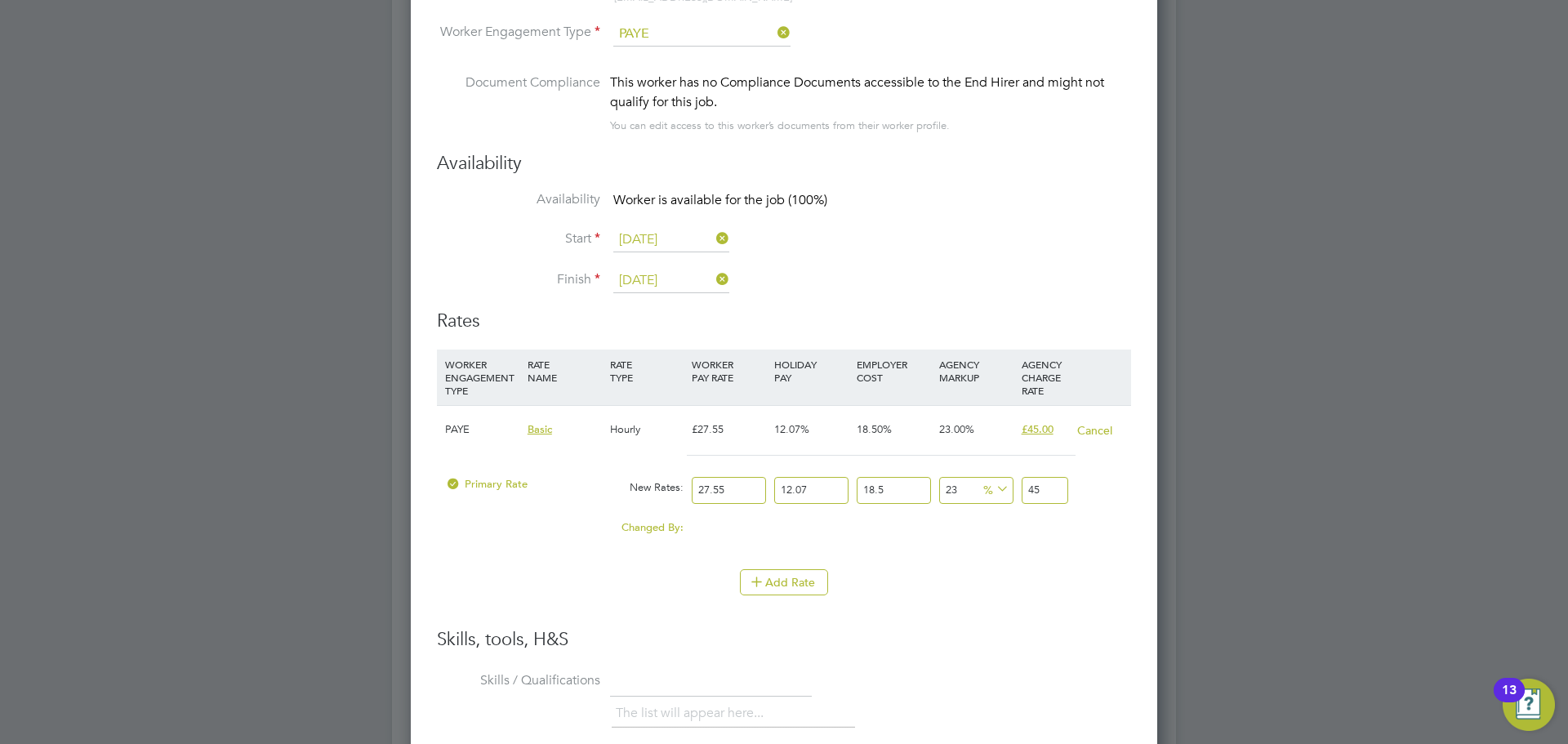
drag, startPoint x: 747, startPoint y: 481, endPoint x: 391, endPoint y: 435, distance: 359.0
type input "4"
type input "6.53390514"
type input "40"
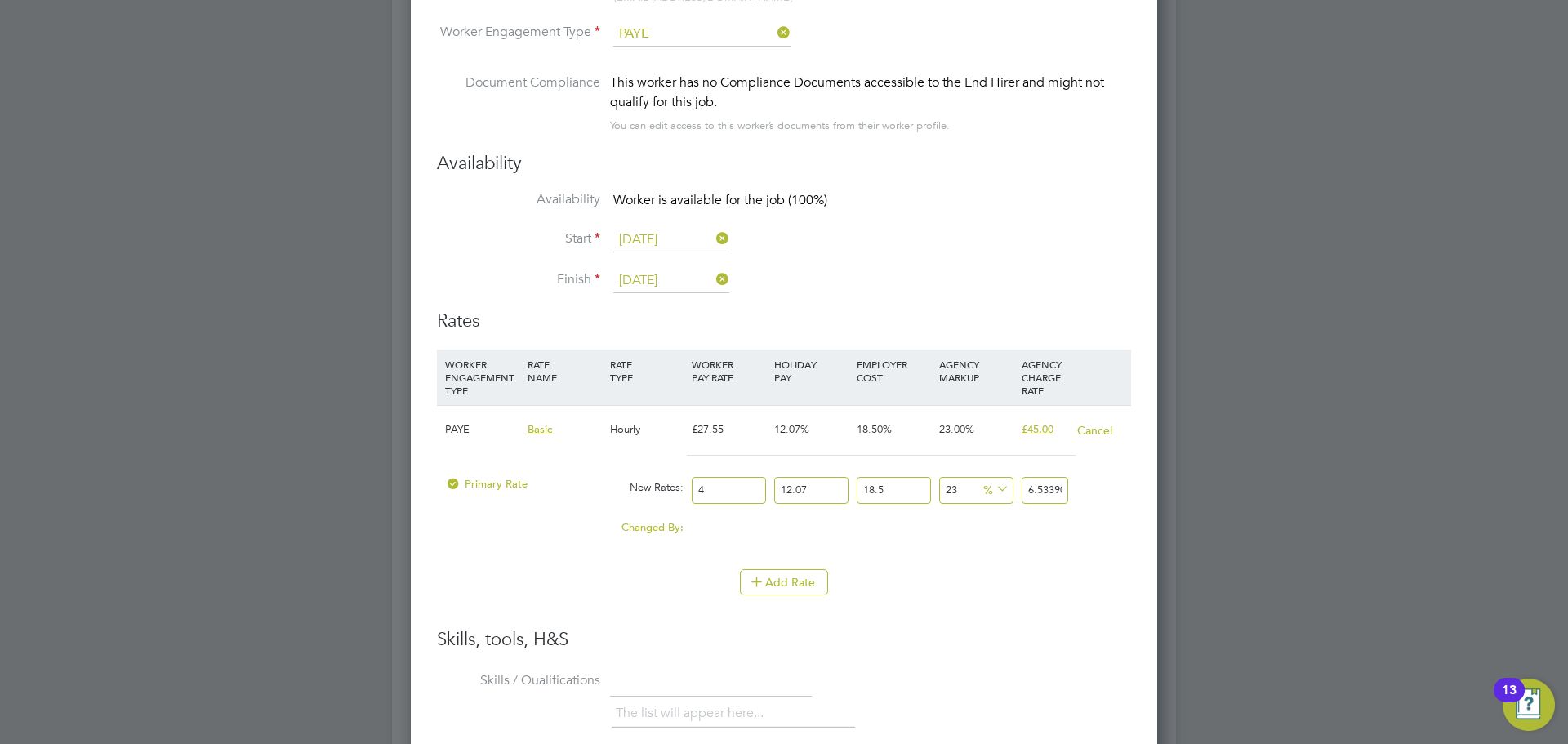
type input "65.3390514"
type input "40"
click at [963, 552] on div "Changed By: 12.45 0.00 0.00 0.00 -7.191000135 3.805084125 7.191000135 20.34" at bounding box center [784, 532] width 695 height 41
drag, startPoint x: 606, startPoint y: 595, endPoint x: 694, endPoint y: 603, distance: 88.4
click at [635, 601] on li "Add Rate" at bounding box center [784, 590] width 695 height 42
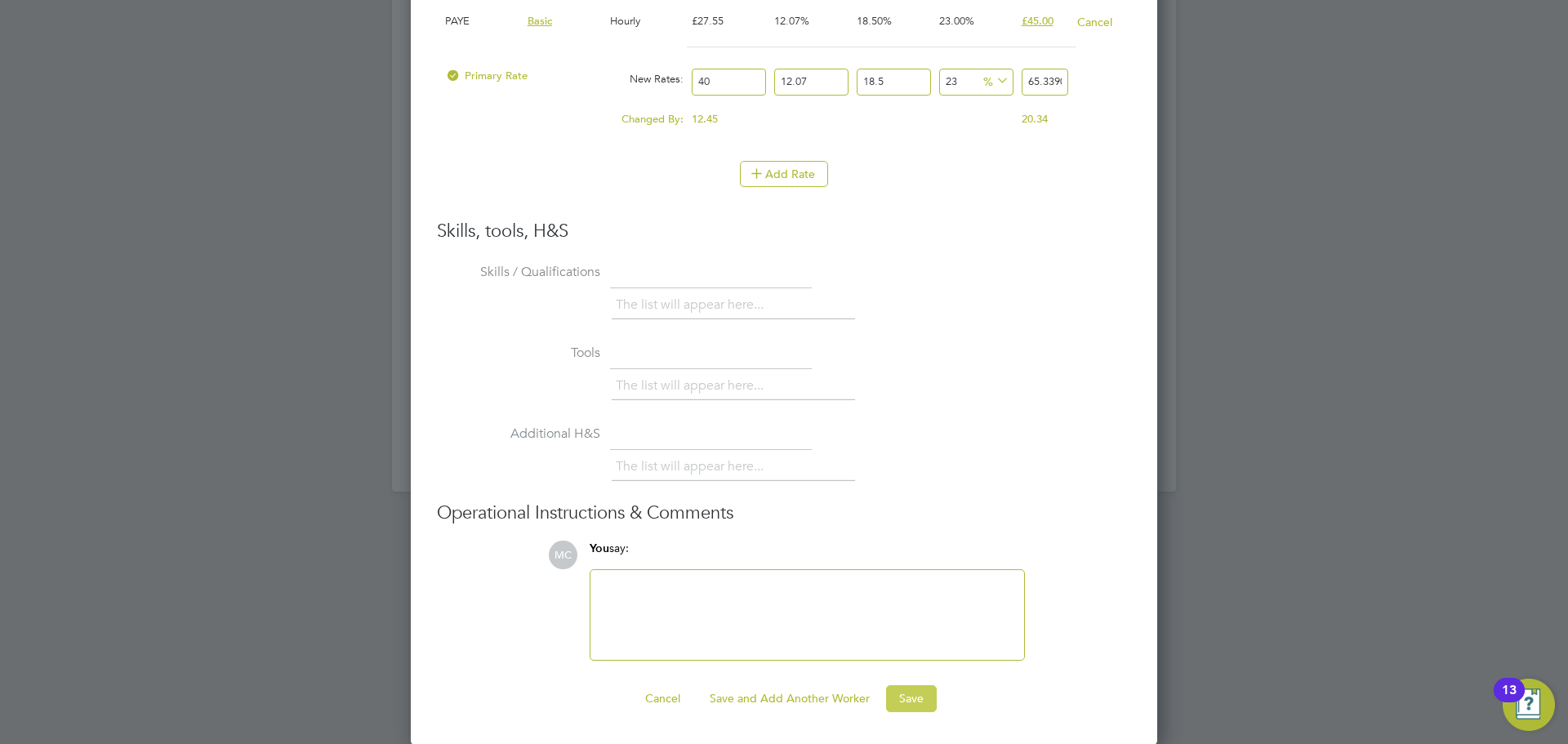
click at [902, 701] on button "Save" at bounding box center [912, 698] width 51 height 26
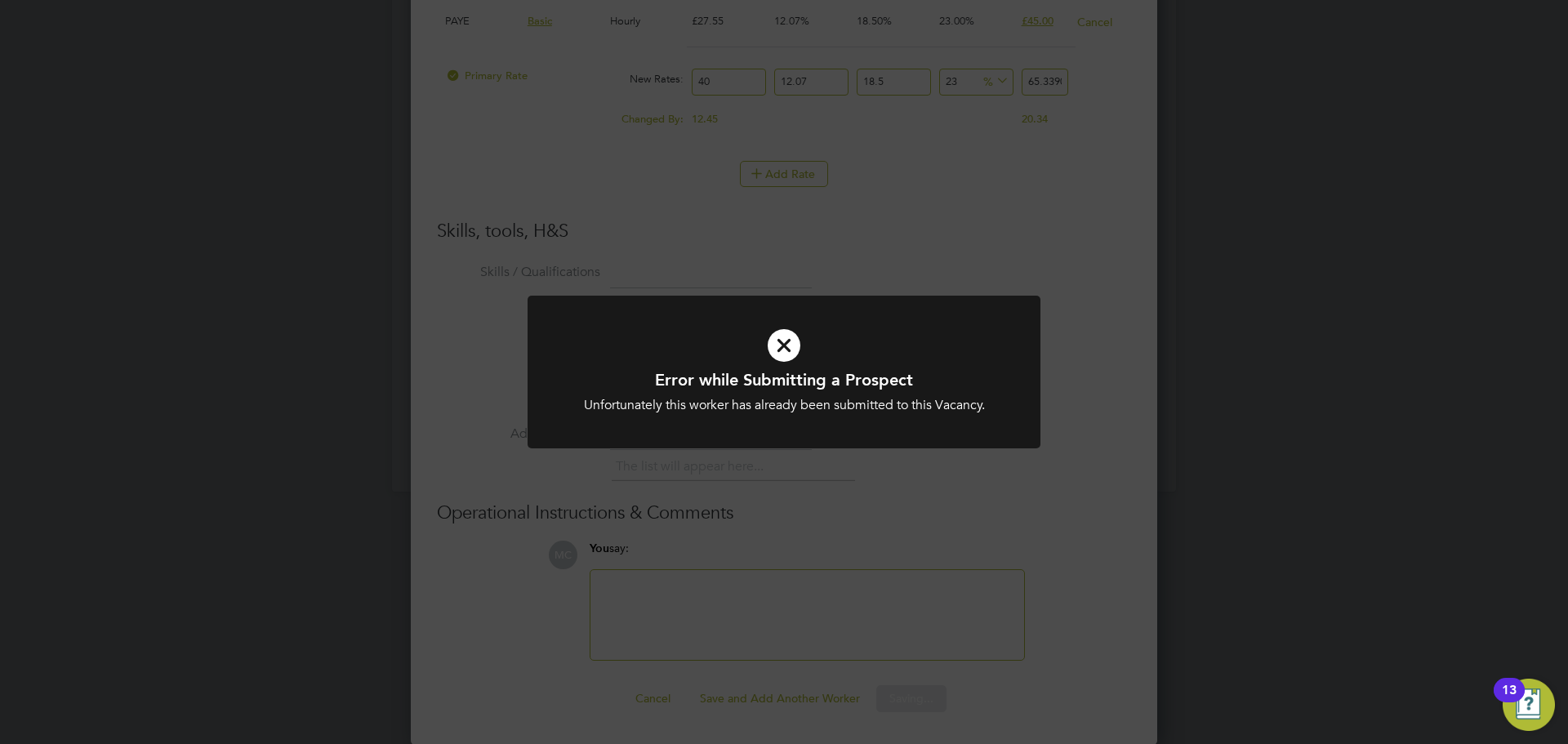
drag, startPoint x: 982, startPoint y: 564, endPoint x: 987, endPoint y: 555, distance: 10.3
click at [981, 564] on div "Error while Submitting a Prospect Unfortunately this worker has already been su…" at bounding box center [784, 372] width 1568 height 744
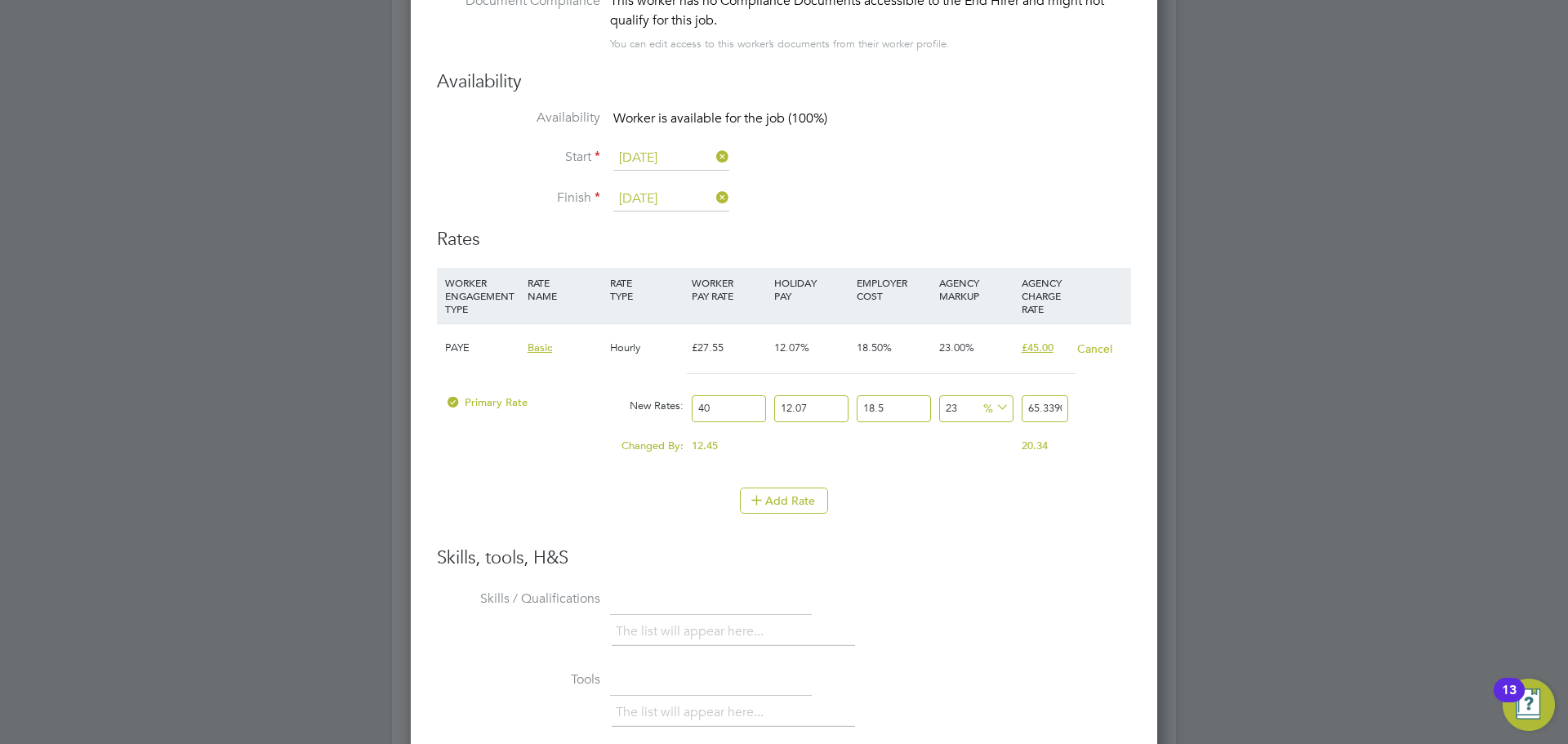
drag, startPoint x: 954, startPoint y: 511, endPoint x: 952, endPoint y: 520, distance: 9.2
click at [954, 515] on li "Add Rate" at bounding box center [784, 509] width 695 height 42
drag, startPoint x: 571, startPoint y: 462, endPoint x: 551, endPoint y: 470, distance: 21.5
click at [568, 464] on div "Changed By: 12.45 0.00 0.00 0.00 -7.191000135 3.805084125 7.191000135 20.34" at bounding box center [784, 451] width 695 height 41
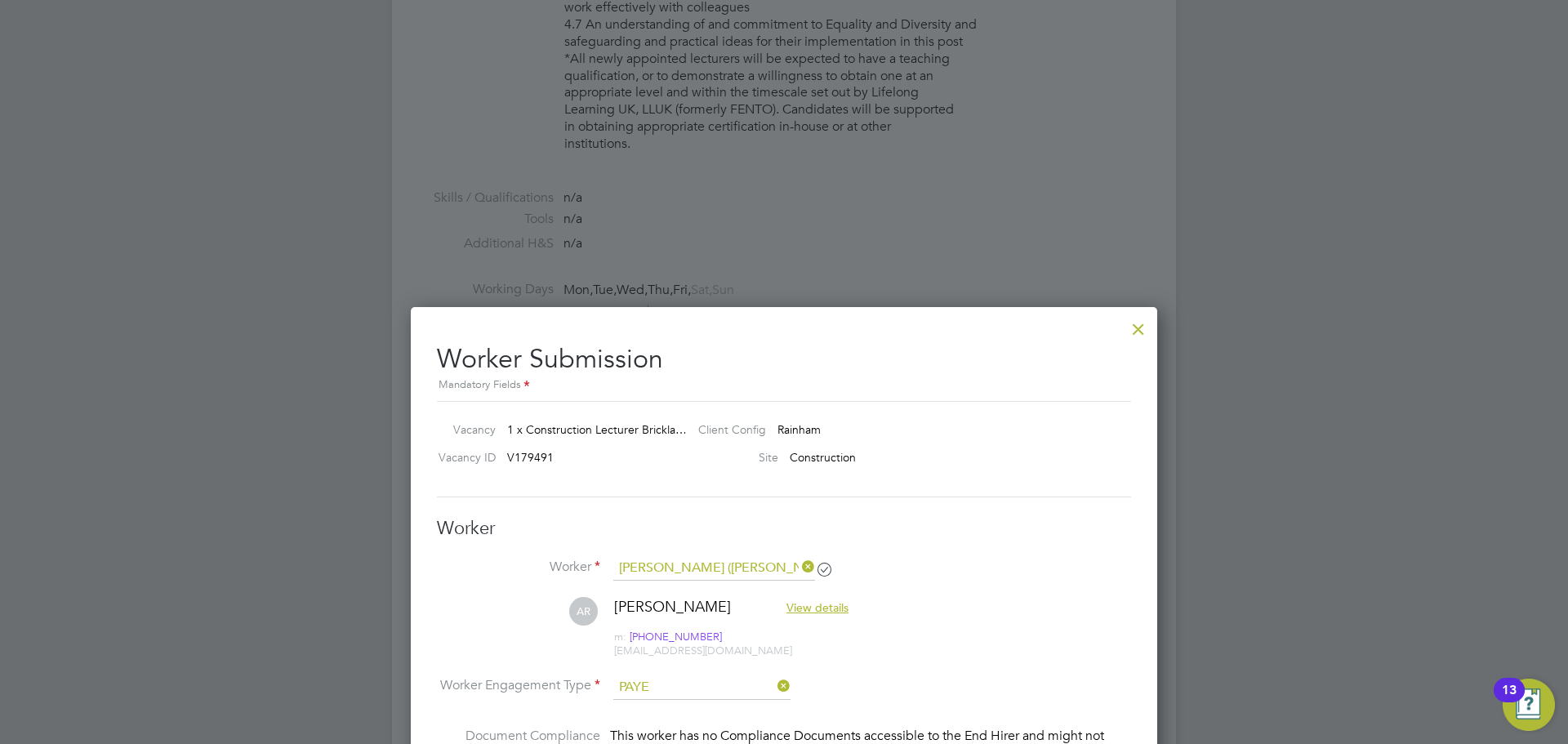
click at [1145, 326] on div at bounding box center [1139, 325] width 29 height 29
